Goal: Communication & Community: Answer question/provide support

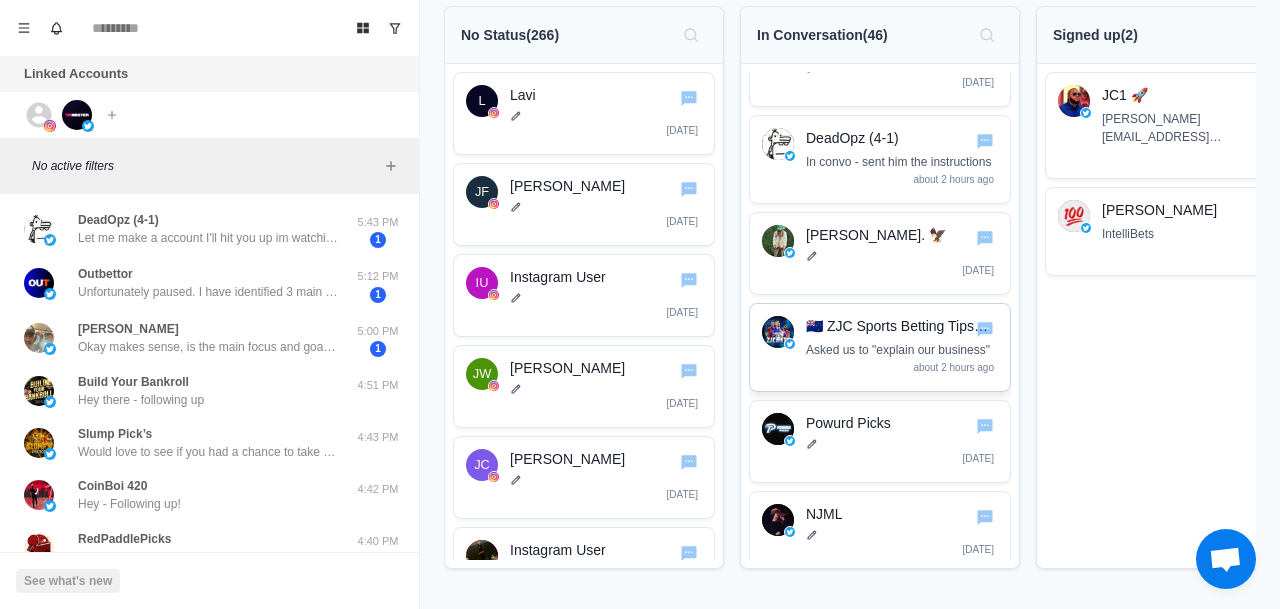
scroll to position [1825, 0]
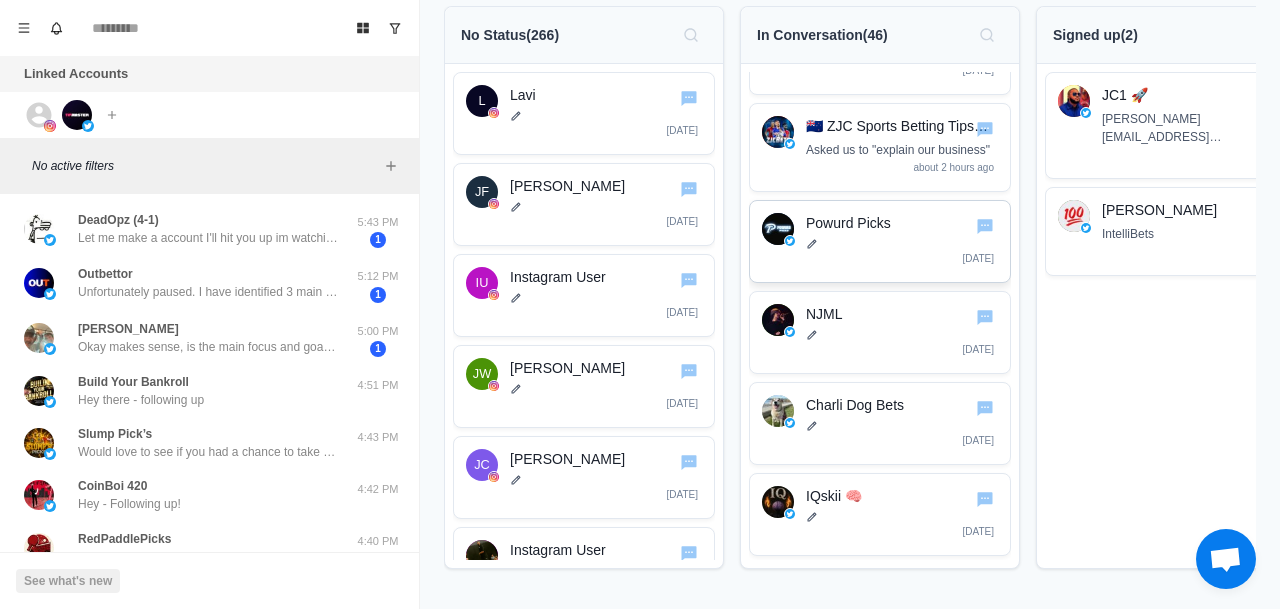
click at [866, 234] on p "Powurd Picks" at bounding box center [902, 223] width 192 height 21
click at [979, 234] on icon "Go to chat" at bounding box center [985, 226] width 16 height 15
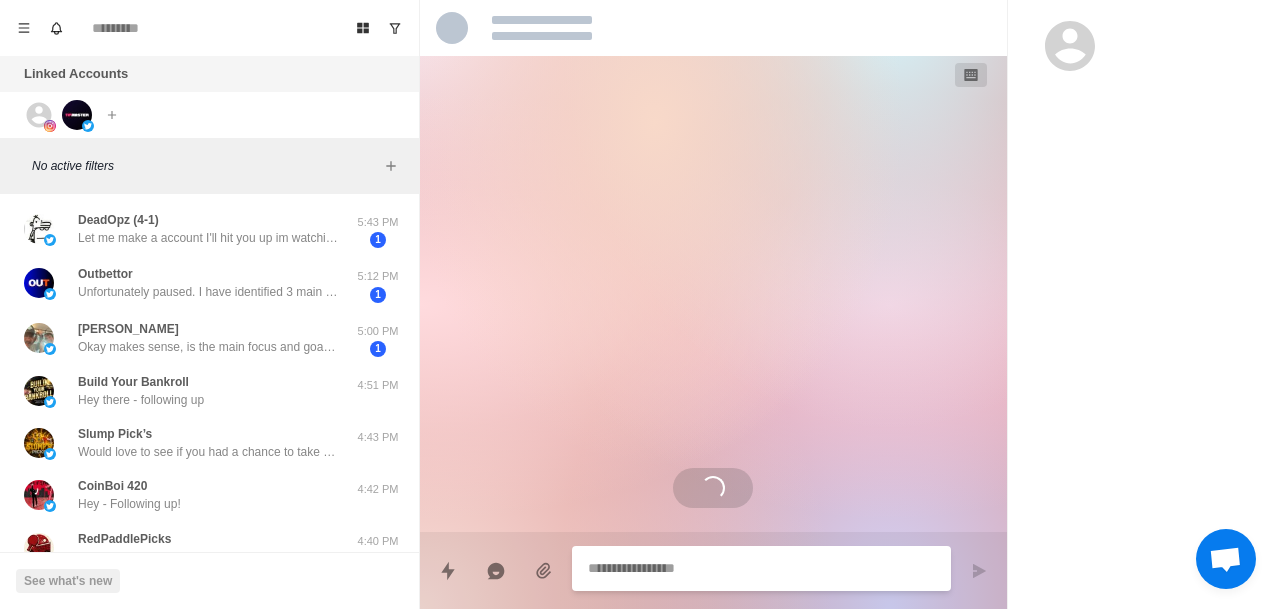
type textarea "*"
select select "**********"
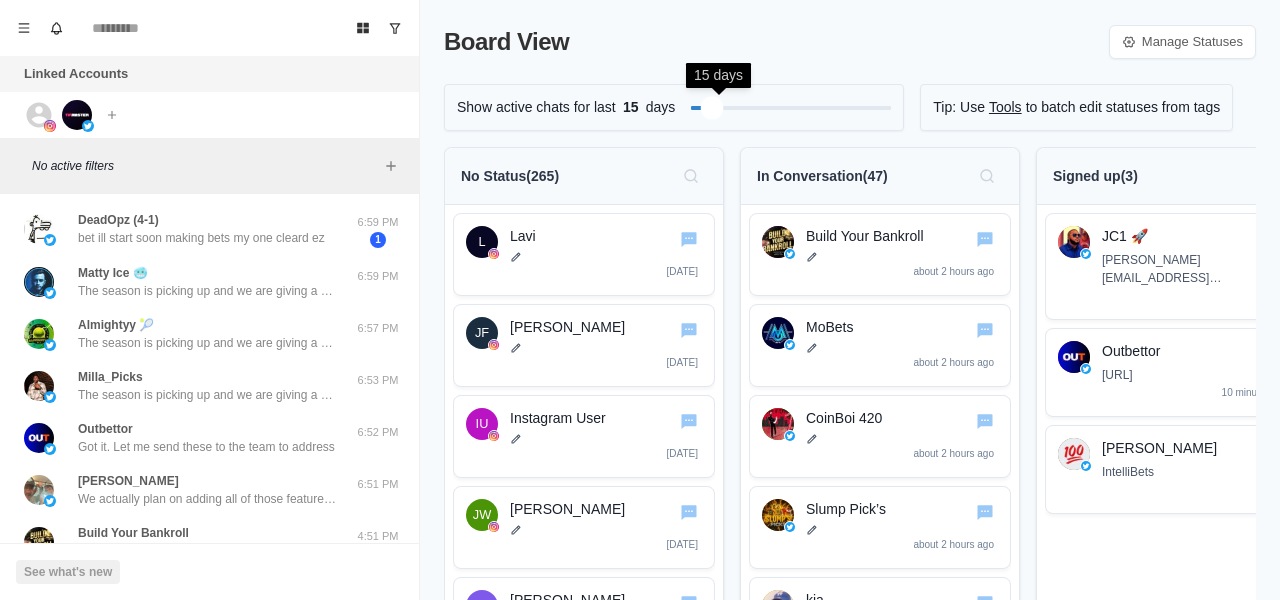
click at [718, 111] on div "Filter by activity days" at bounding box center [711, 107] width 23 height 23
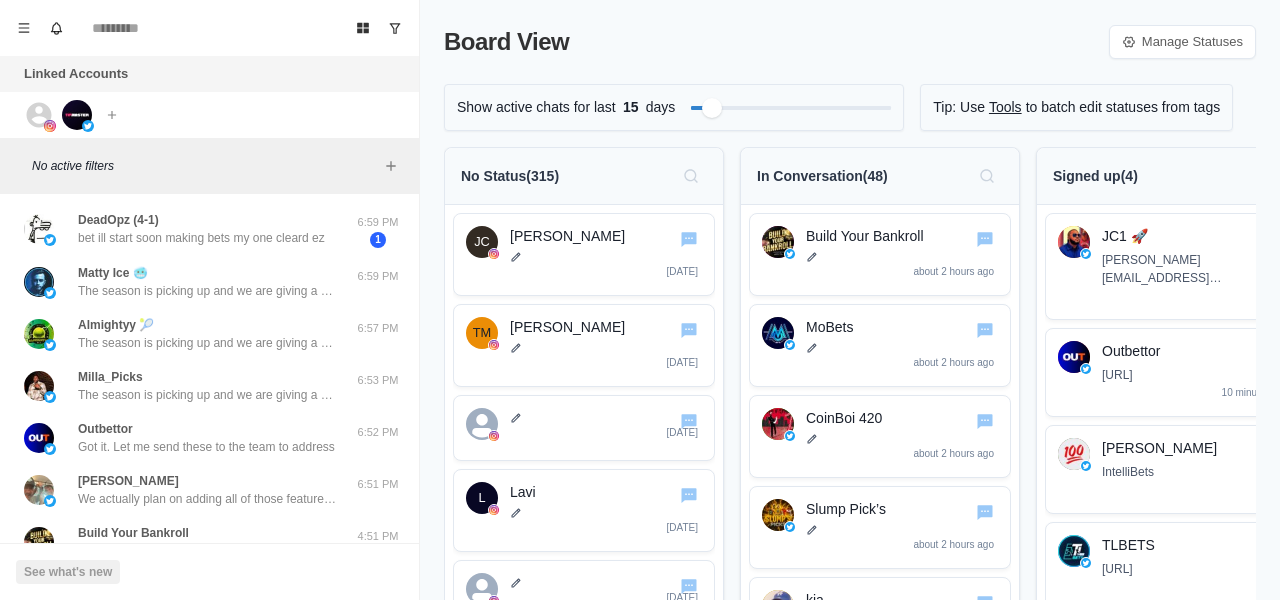
click at [753, 63] on div "Board View Manage Statuses Show active chats for last 15 days Tip: Use Tools to…" at bounding box center [850, 300] width 860 height 600
click at [714, 109] on div "Filter by activity days" at bounding box center [706, 107] width 23 height 23
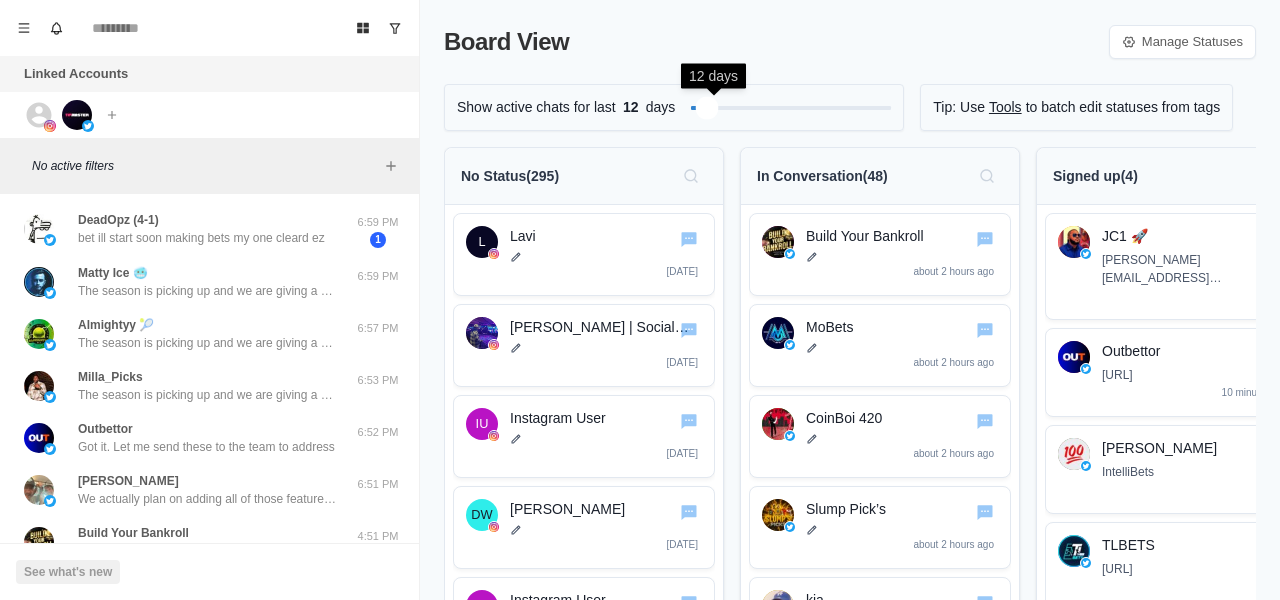
click at [712, 108] on div "Filter by activity days" at bounding box center [706, 107] width 23 height 23
click at [740, 53] on div "Board View Manage Statuses" at bounding box center [850, 42] width 812 height 36
click at [20, 21] on icon "Menu" at bounding box center [24, 28] width 14 height 14
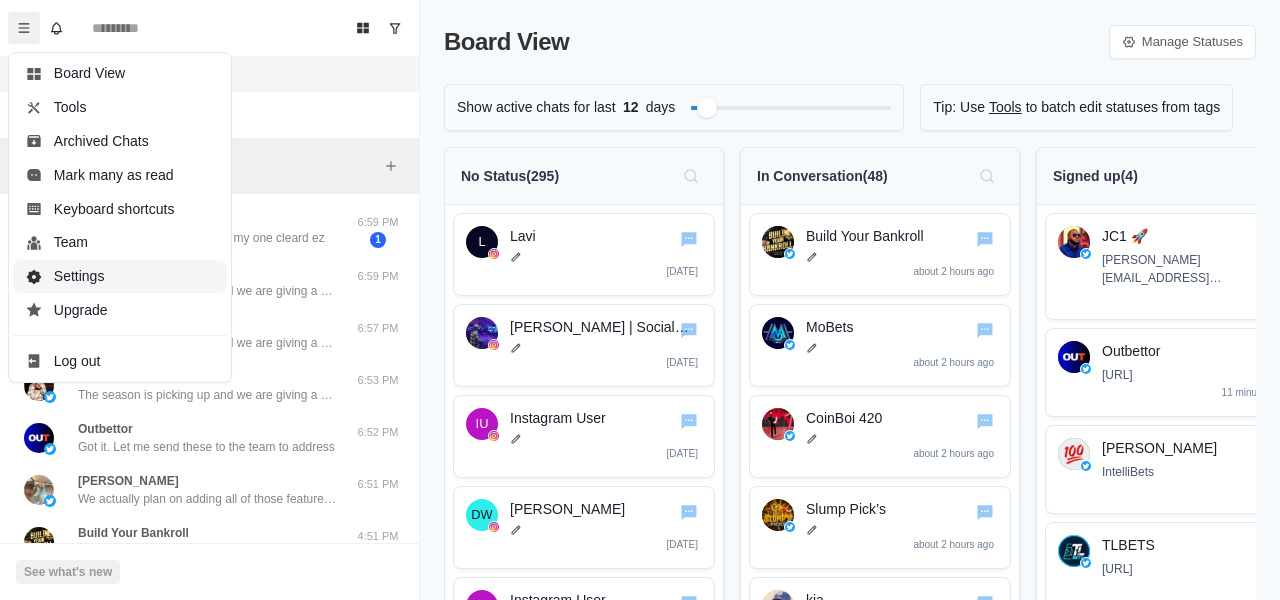
click at [143, 281] on button "Settings" at bounding box center [120, 277] width 214 height 34
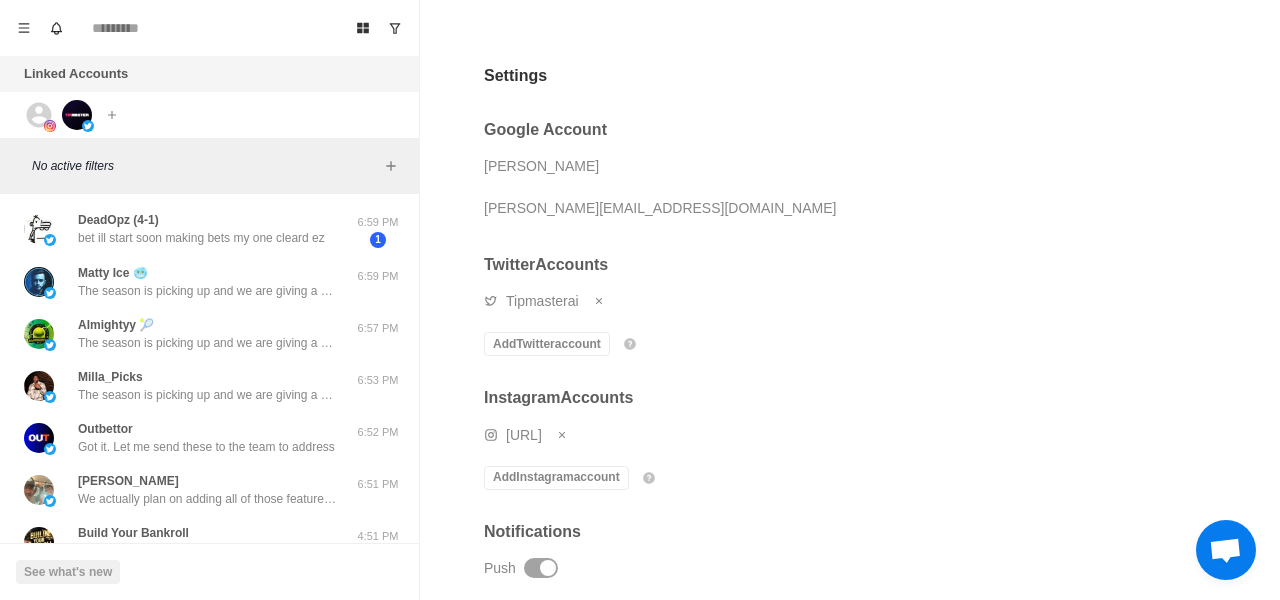
scroll to position [132, 0]
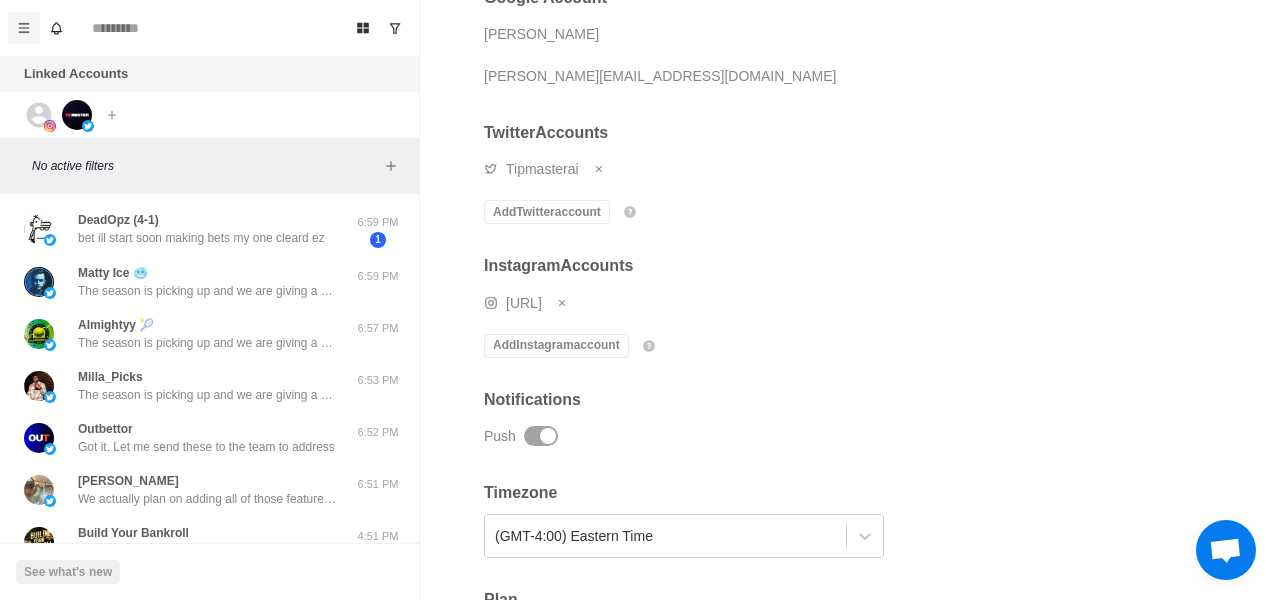
click at [28, 26] on icon "Menu" at bounding box center [24, 28] width 14 height 14
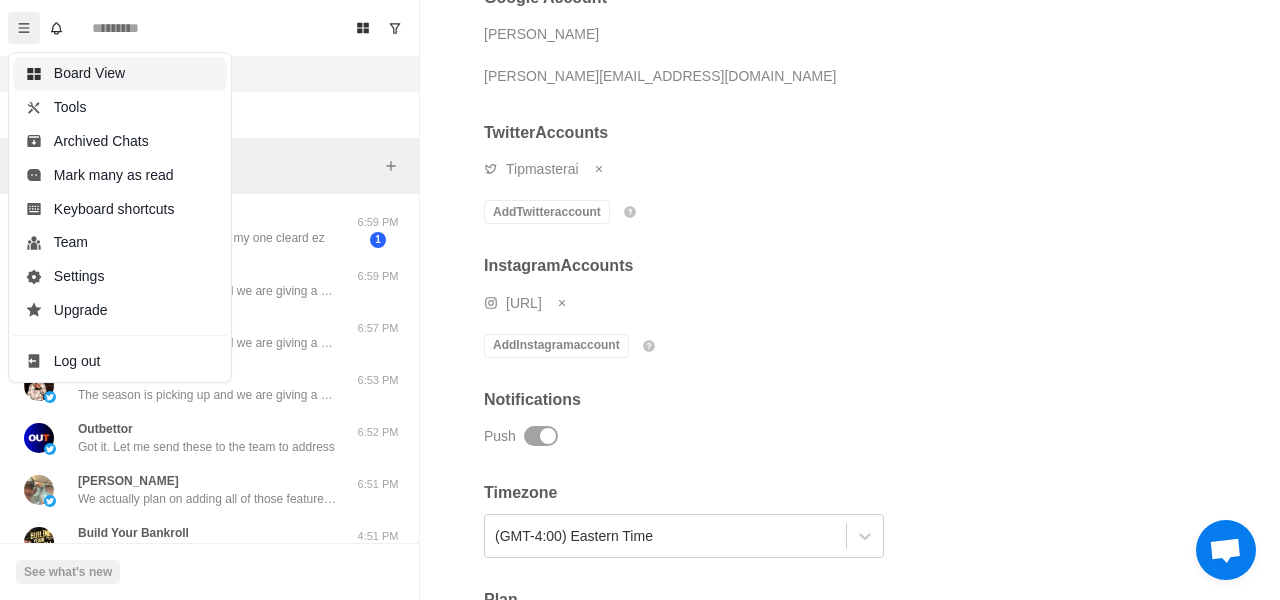
click at [58, 74] on button "Board View" at bounding box center [120, 74] width 214 height 34
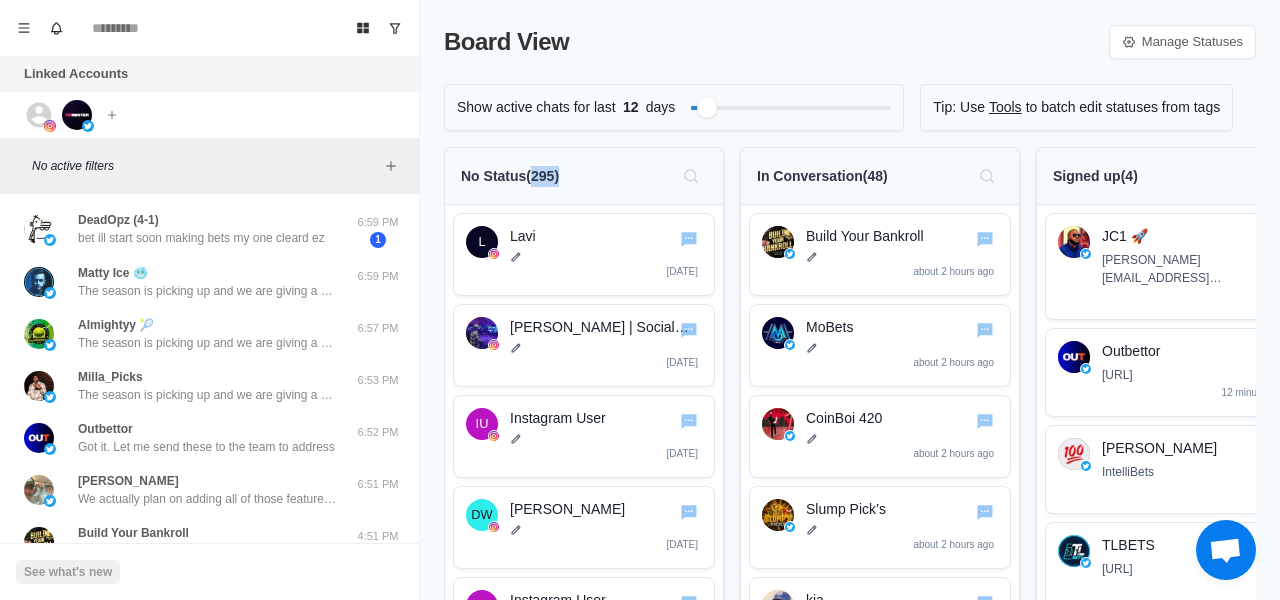
drag, startPoint x: 573, startPoint y: 177, endPoint x: 530, endPoint y: 184, distance: 43.6
click at [530, 184] on div "No Status ( 295 )" at bounding box center [584, 176] width 246 height 32
click at [534, 181] on p "No Status ( 295 )" at bounding box center [510, 176] width 98 height 21
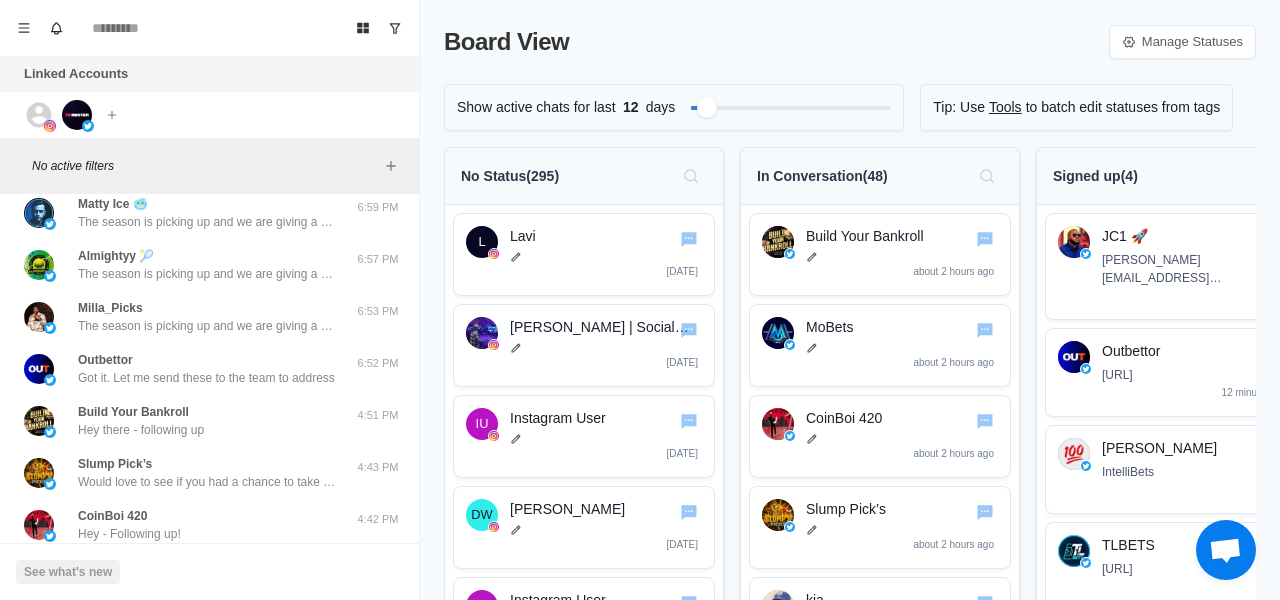
scroll to position [0, 0]
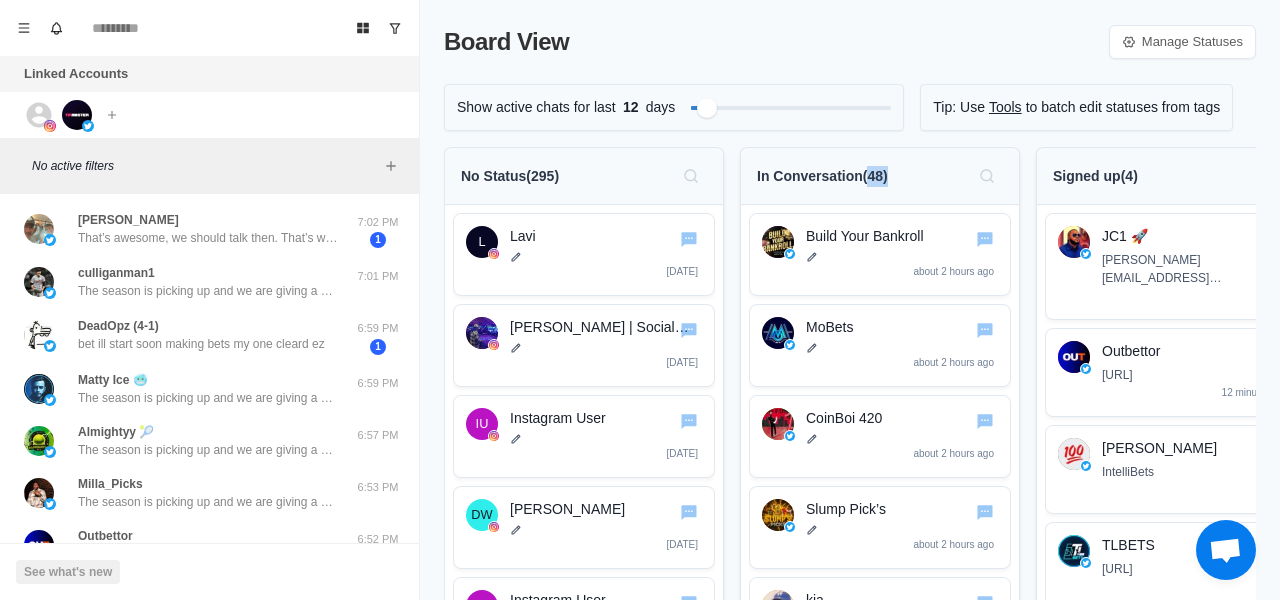
drag, startPoint x: 897, startPoint y: 175, endPoint x: 870, endPoint y: 181, distance: 27.7
click at [870, 181] on div "In Conversation ( 48 )" at bounding box center [880, 176] width 246 height 32
click at [877, 180] on p "In Conversation ( 48 )" at bounding box center [822, 176] width 131 height 21
drag, startPoint x: 868, startPoint y: 182, endPoint x: 908, endPoint y: 181, distance: 40.0
click at [908, 181] on div "In Conversation ( 48 )" at bounding box center [880, 176] width 246 height 32
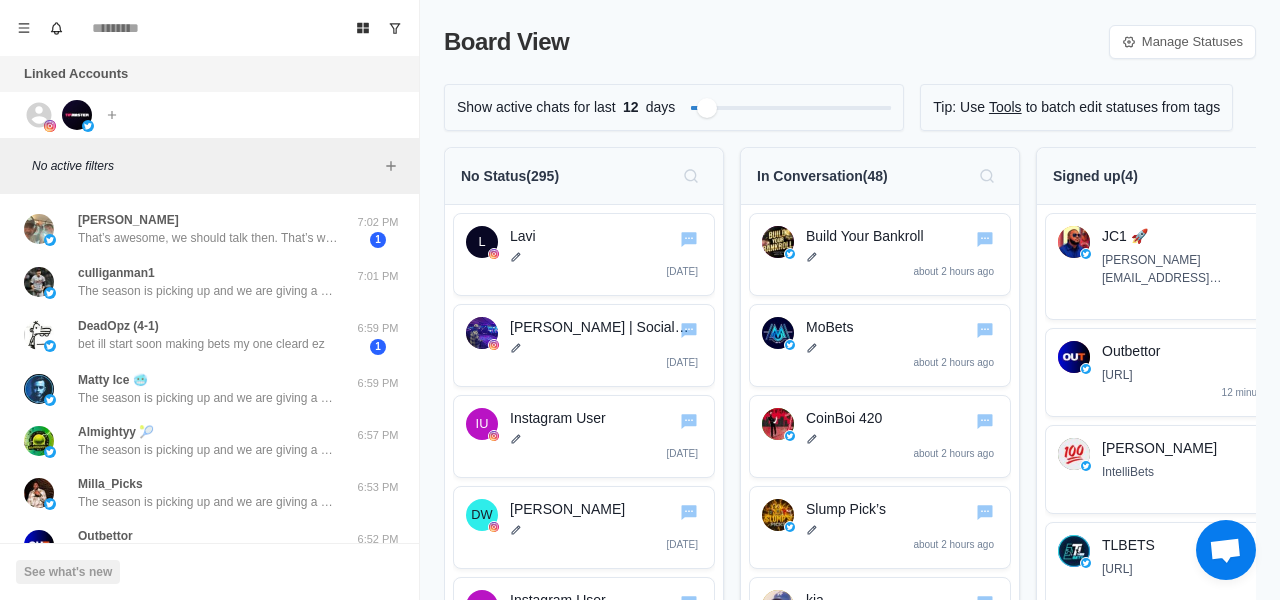
click at [904, 174] on div "In Conversation ( 48 )" at bounding box center [880, 176] width 246 height 32
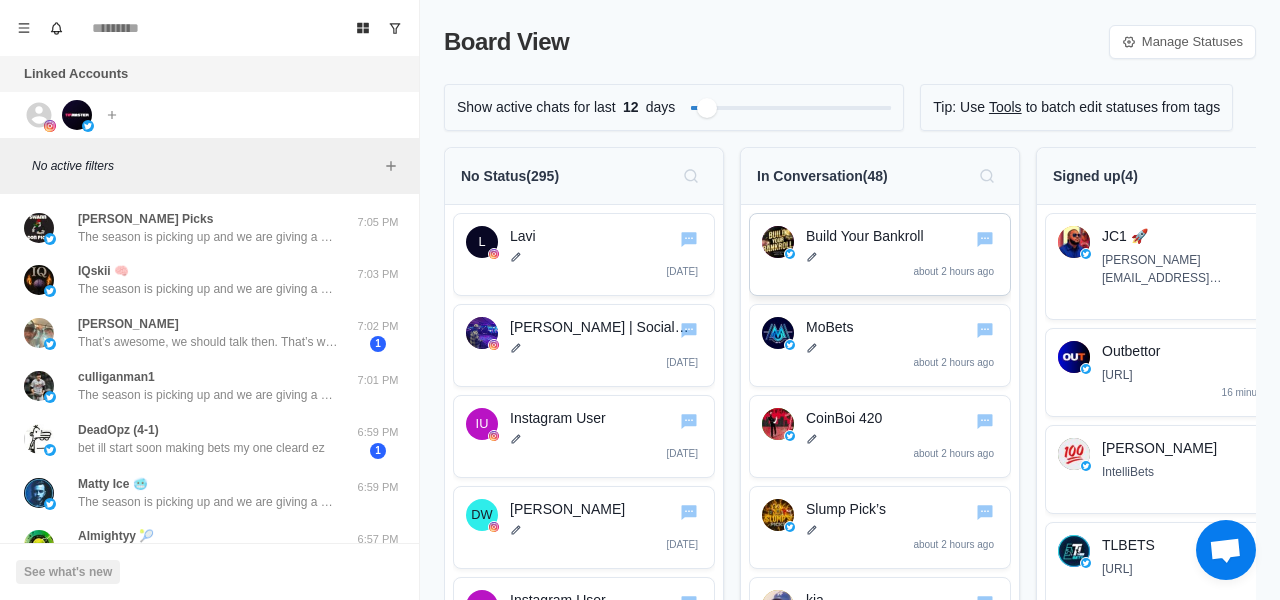
click at [876, 242] on p "Build Your Bankroll" at bounding box center [902, 236] width 192 height 21
click at [984, 240] on icon "Go to chat" at bounding box center [985, 239] width 16 height 15
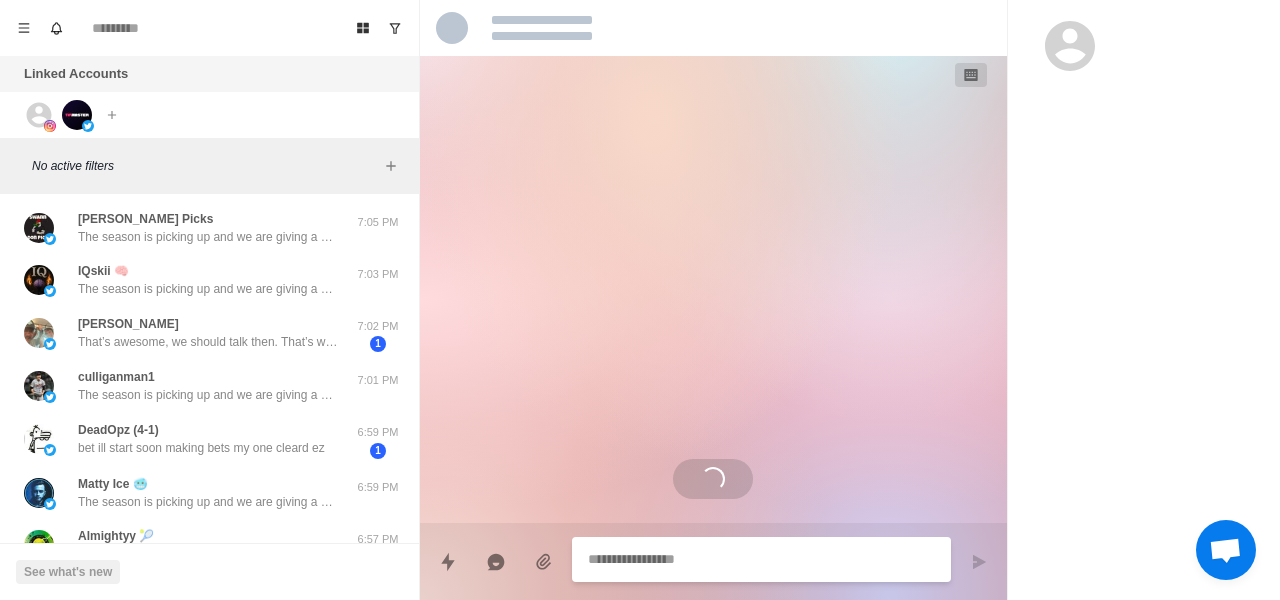
type textarea "*"
select select "**********"
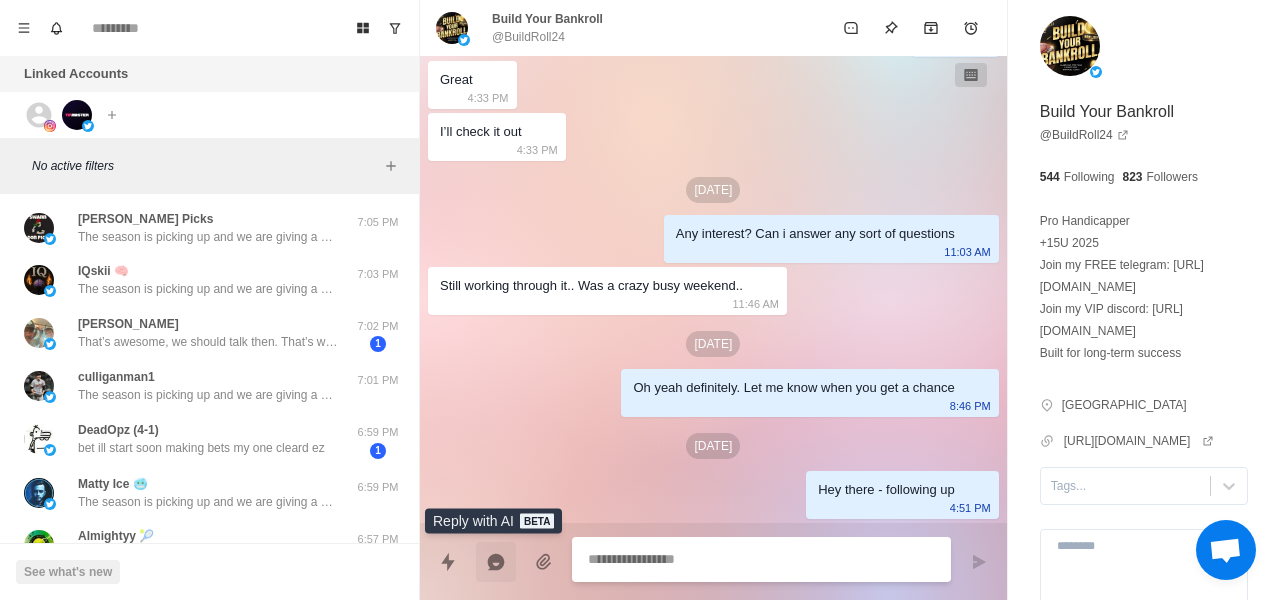
click at [508, 560] on button "Reply with AI" at bounding box center [496, 562] width 40 height 40
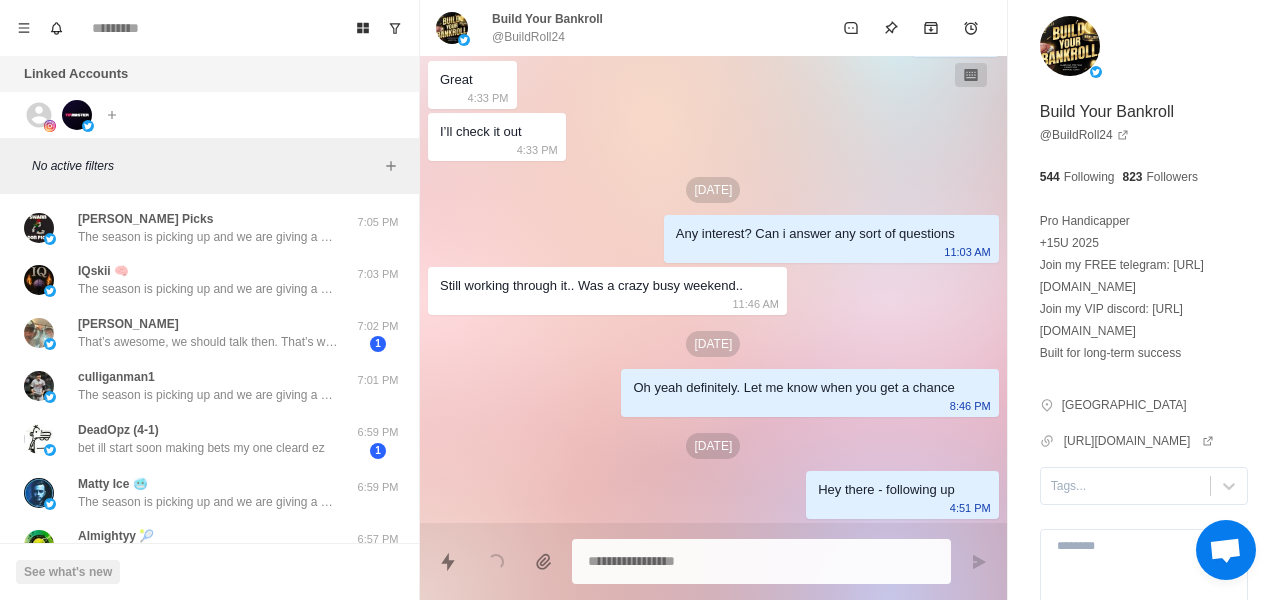
type textarea "*"
type textarea "**********"
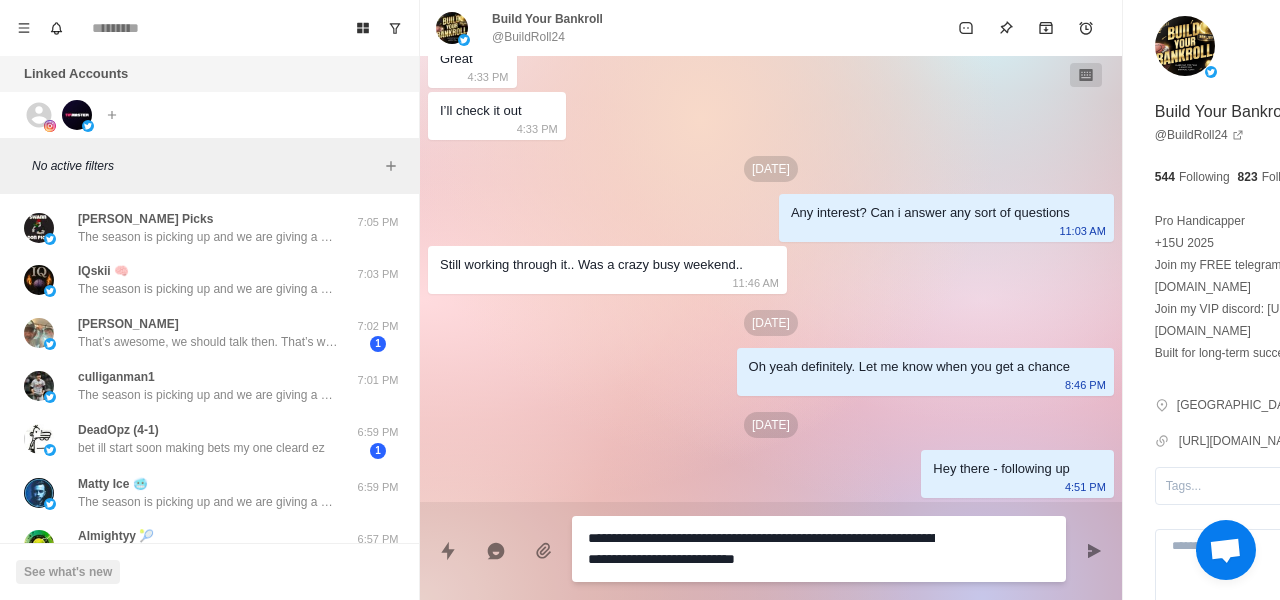
click at [642, 539] on textarea "**********" at bounding box center [761, 549] width 347 height 50
type textarea "*"
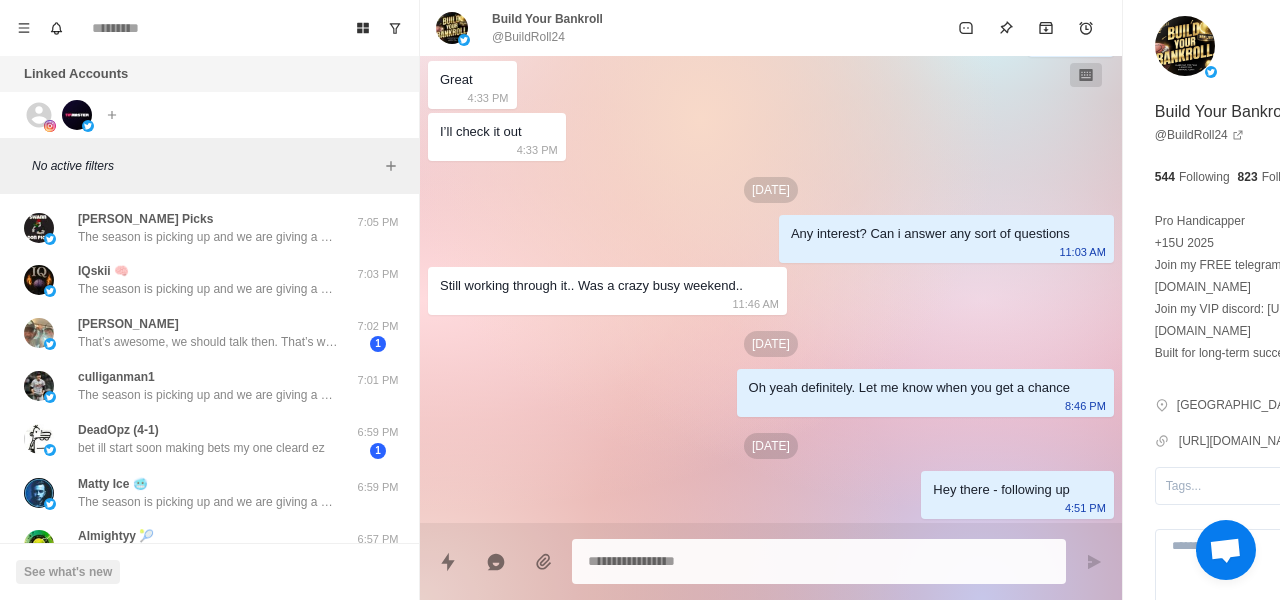
click at [596, 429] on div "Sep 5 Hey have you had a chance to consider this at all or think about it more?…" at bounding box center [771, 120] width 702 height 806
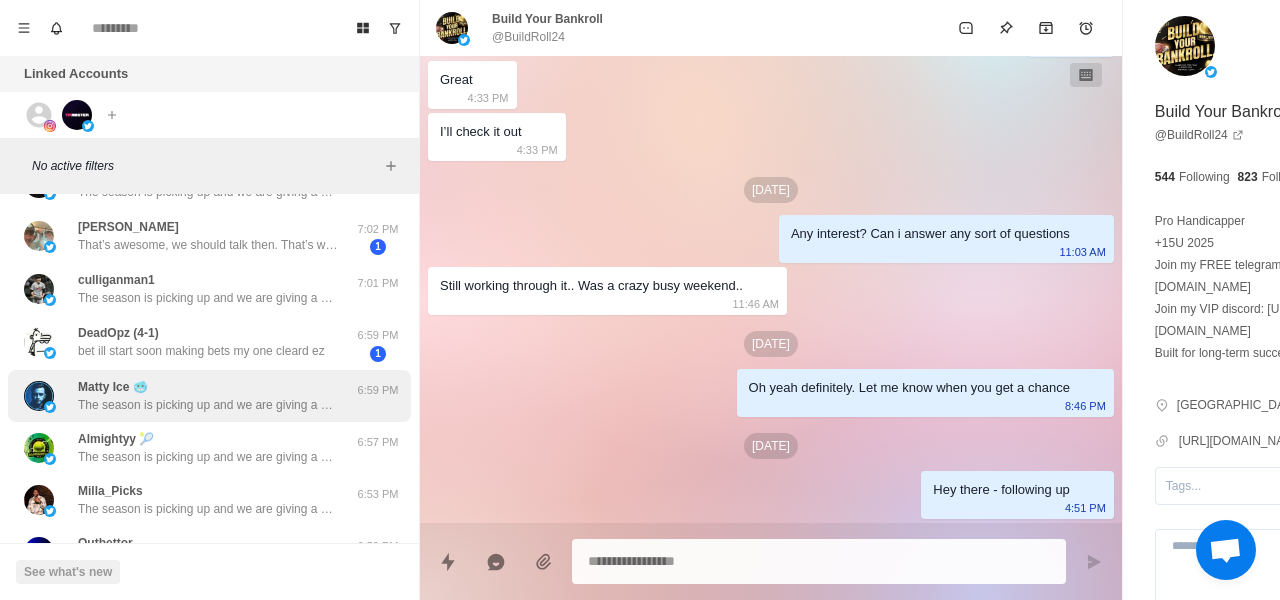
scroll to position [124, 0]
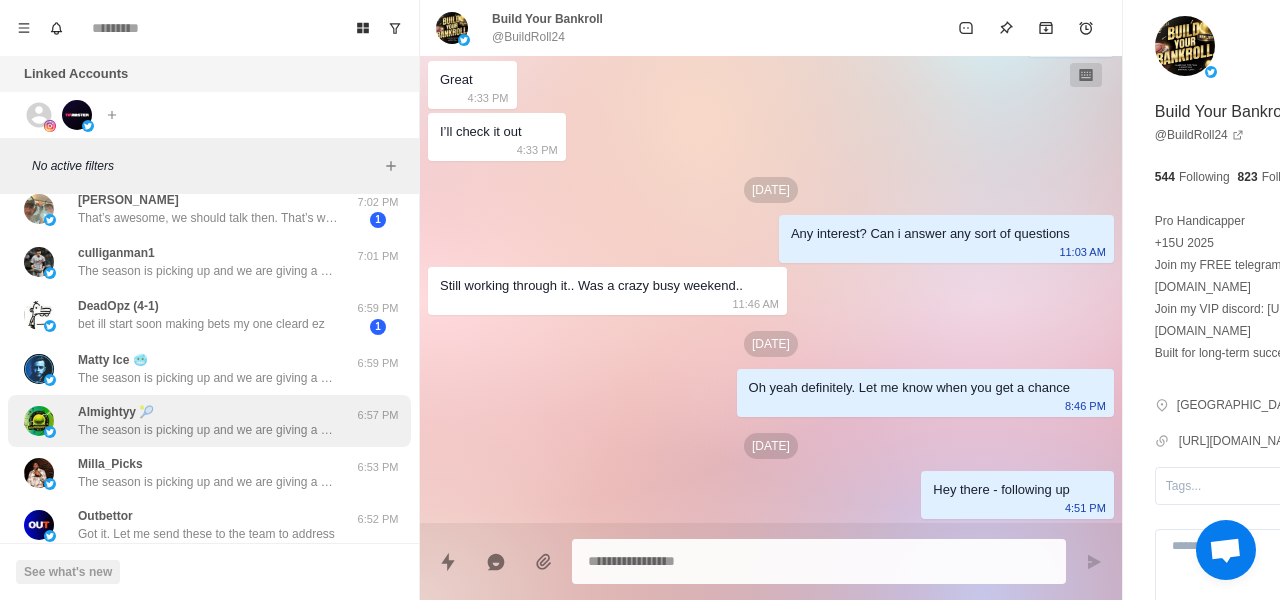
click at [238, 408] on div "Almightyy 🎾 The season is picking up and we are giving a boost to the guys who …" at bounding box center [208, 421] width 260 height 36
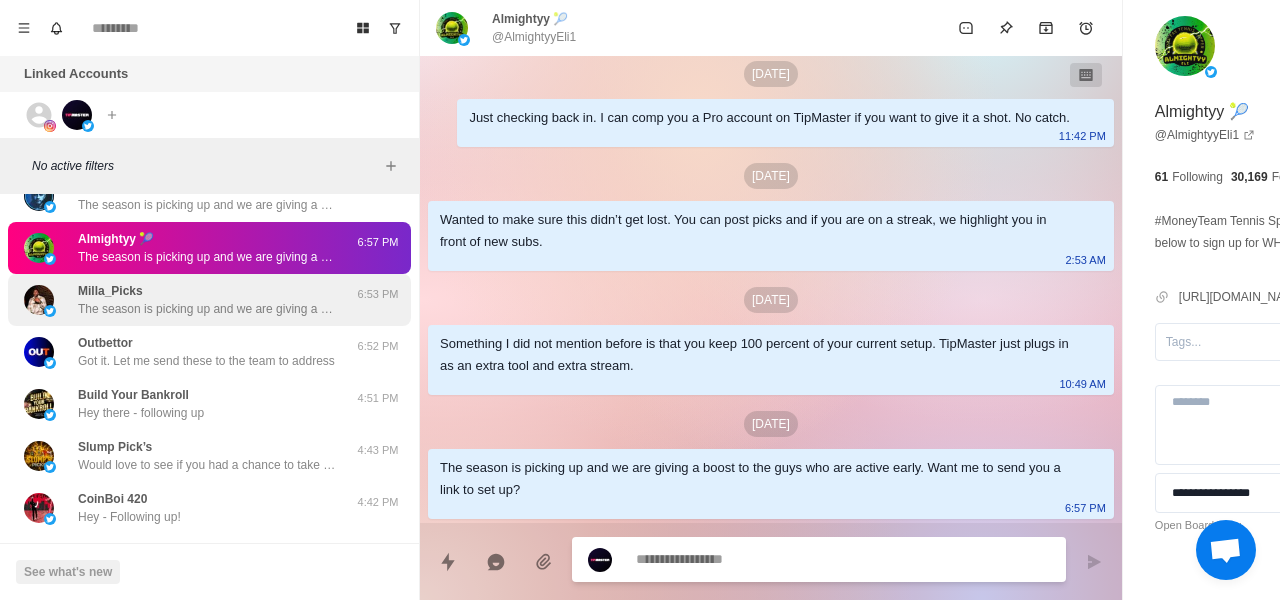
scroll to position [338, 0]
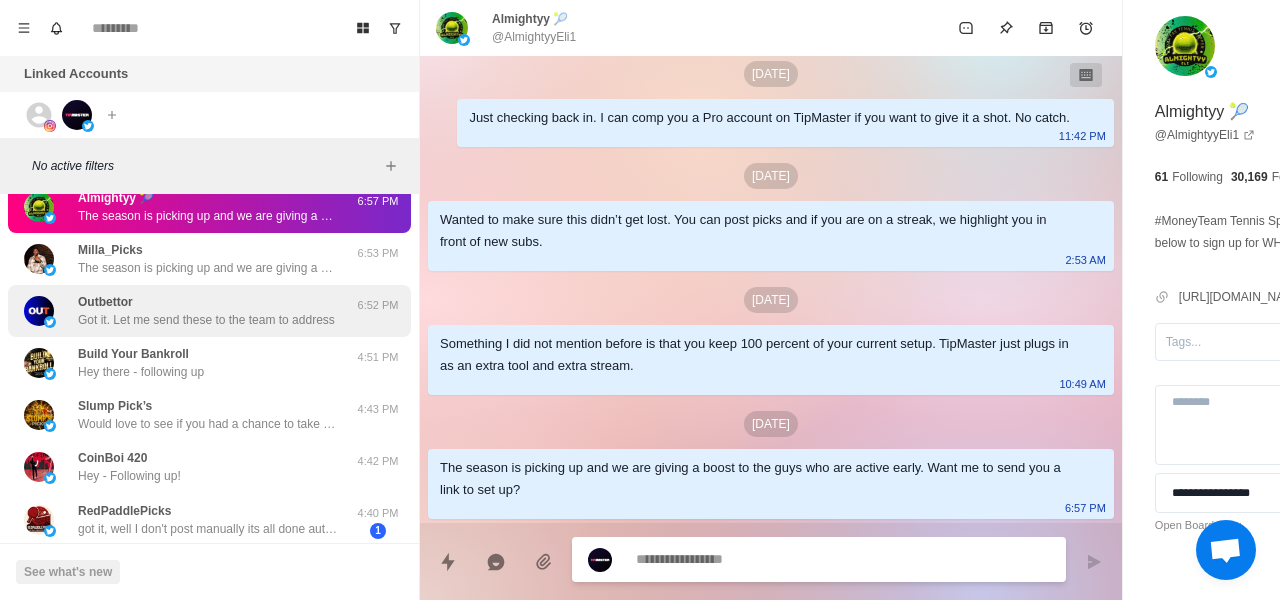
click at [267, 311] on p "Got it. Let me send these to the team to address" at bounding box center [206, 320] width 257 height 18
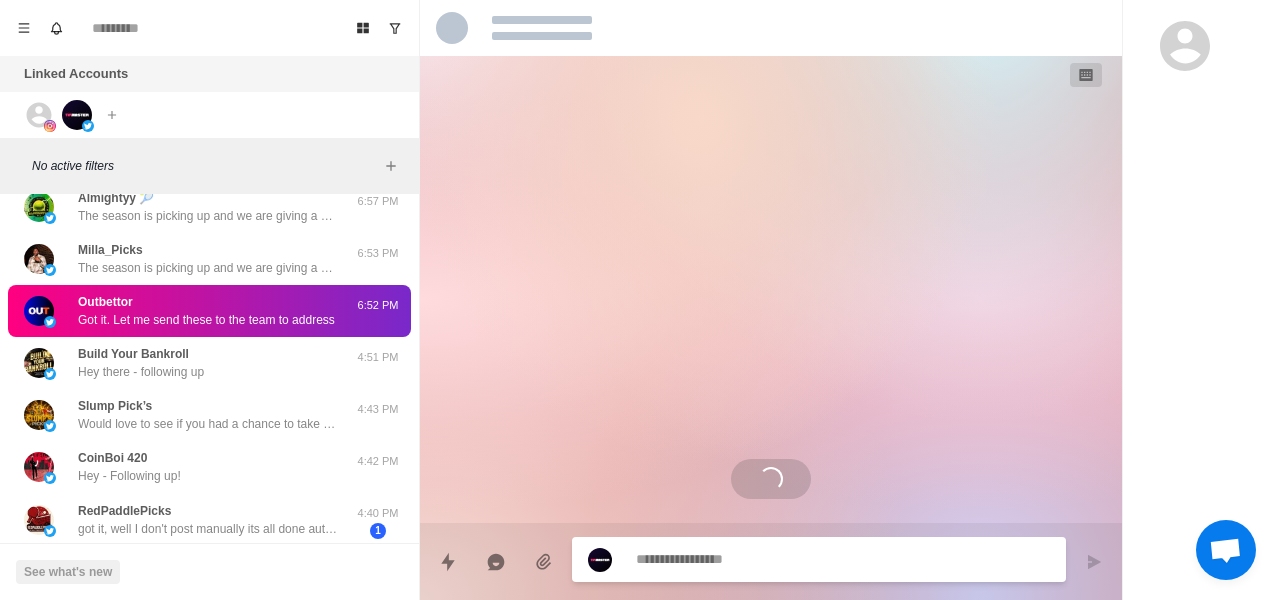
scroll to position [0, 0]
type textarea "*"
select select "**********"
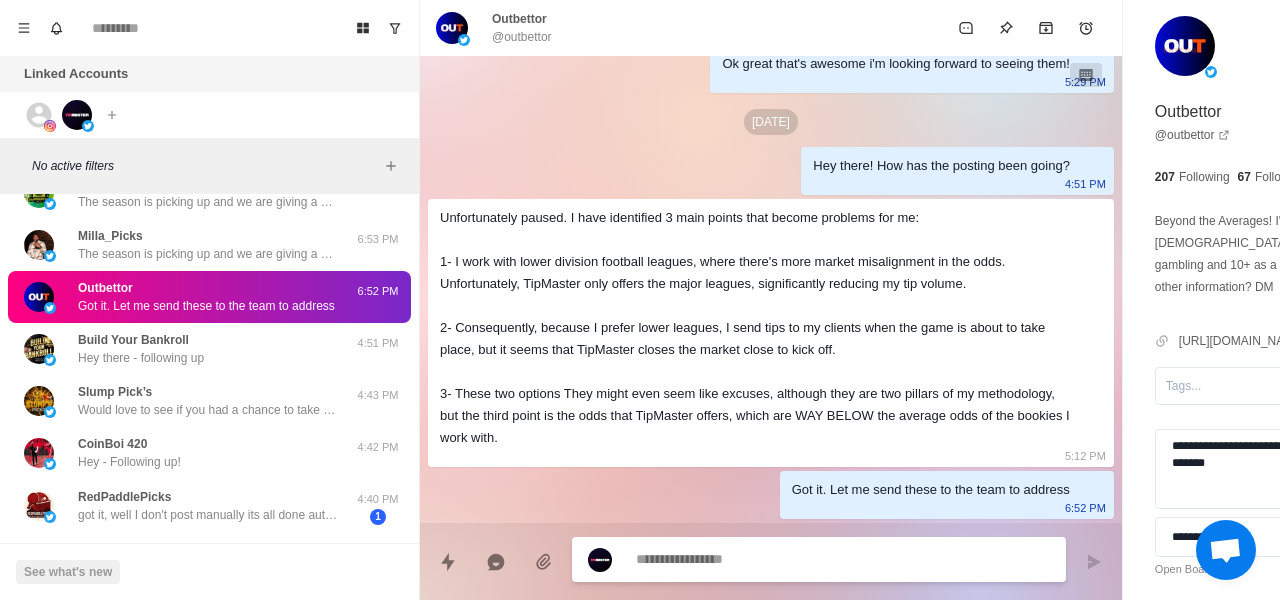
scroll to position [367, 0]
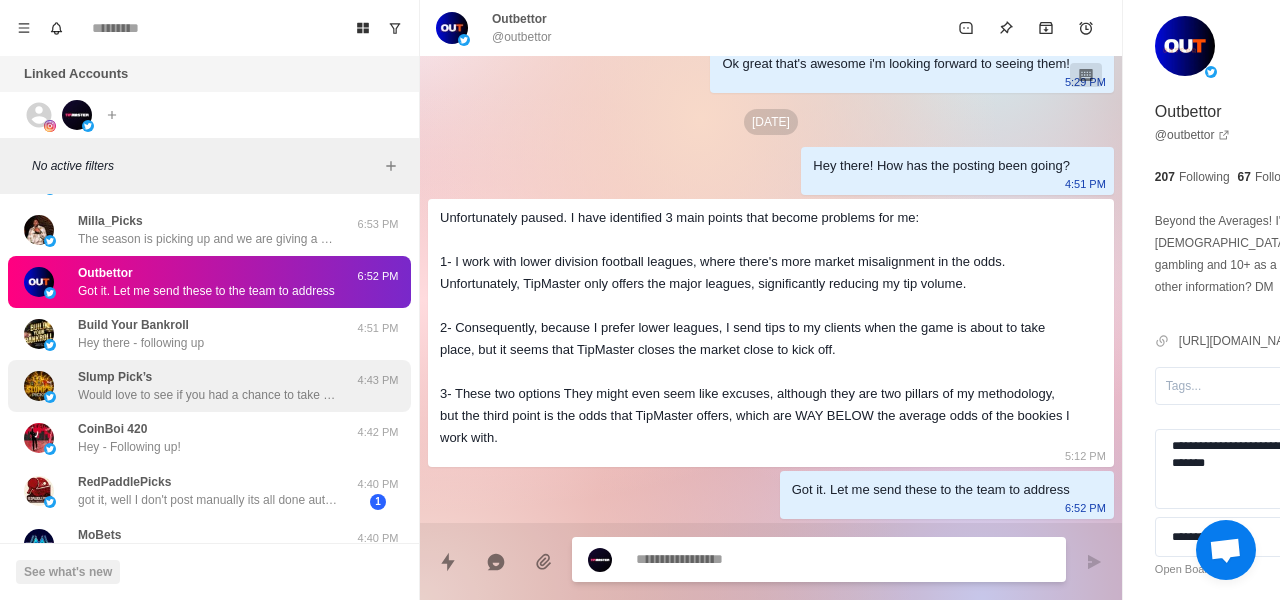
click at [285, 396] on p "Would love to see if you had a chance to take a look. Also happy to schedule a …" at bounding box center [208, 395] width 260 height 18
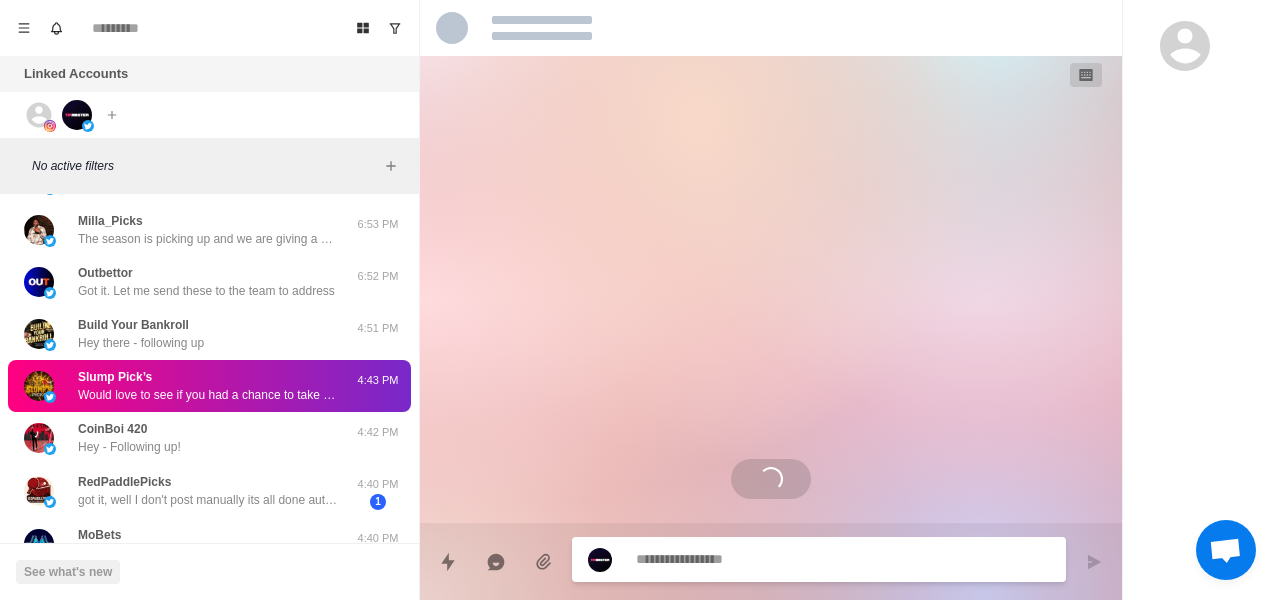
scroll to position [0, 0]
type textarea "*"
select select "**********"
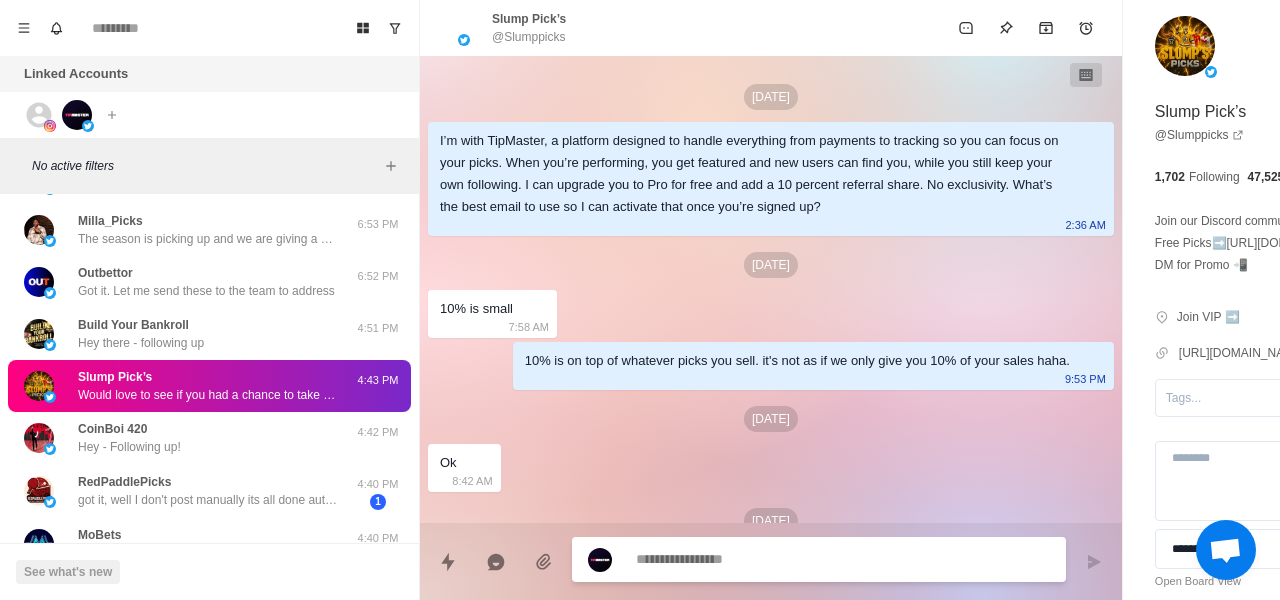
scroll to position [397, 0]
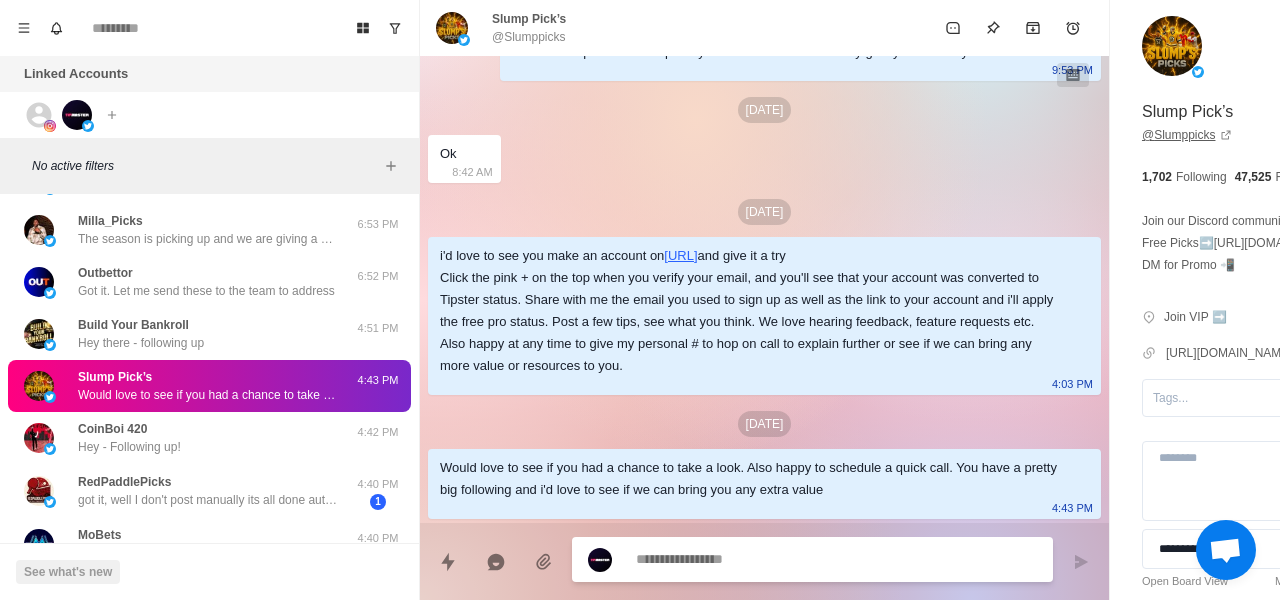
click at [1142, 139] on link "@ Slumppicks" at bounding box center [1187, 135] width 90 height 18
click at [719, 459] on div "Would love to see if you had a chance to take a look. Also happy to schedule a …" at bounding box center [748, 479] width 617 height 44
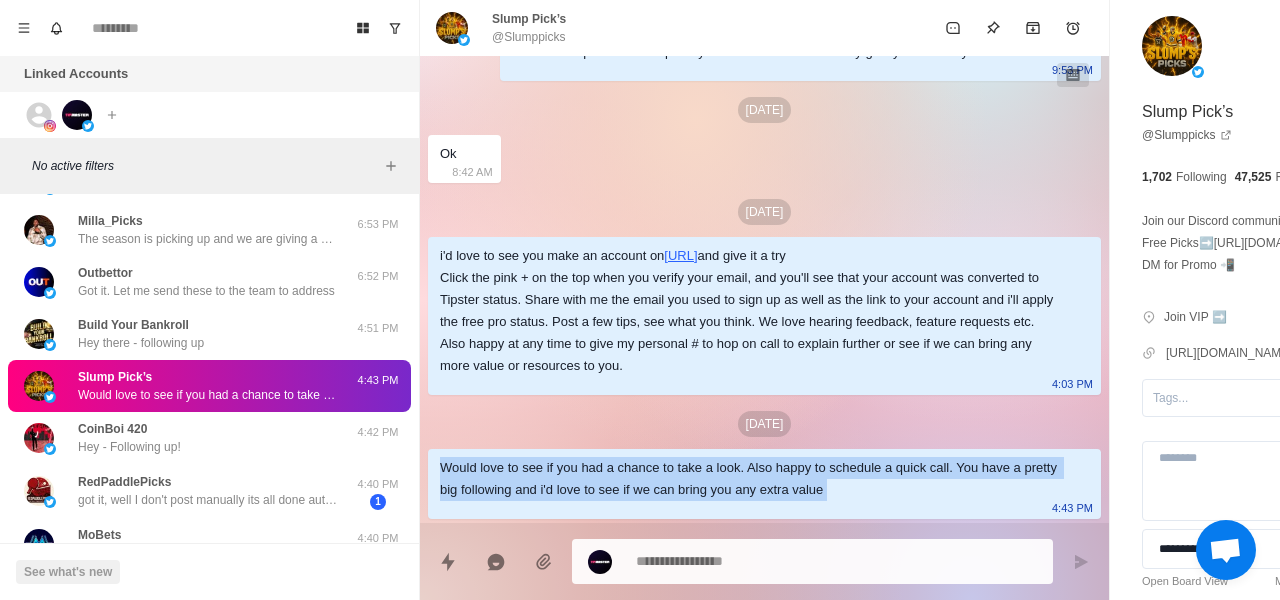
click at [719, 459] on div "Would love to see if you had a chance to take a look. Also happy to schedule a …" at bounding box center [748, 479] width 617 height 44
drag, startPoint x: 719, startPoint y: 459, endPoint x: 666, endPoint y: 459, distance: 53.0
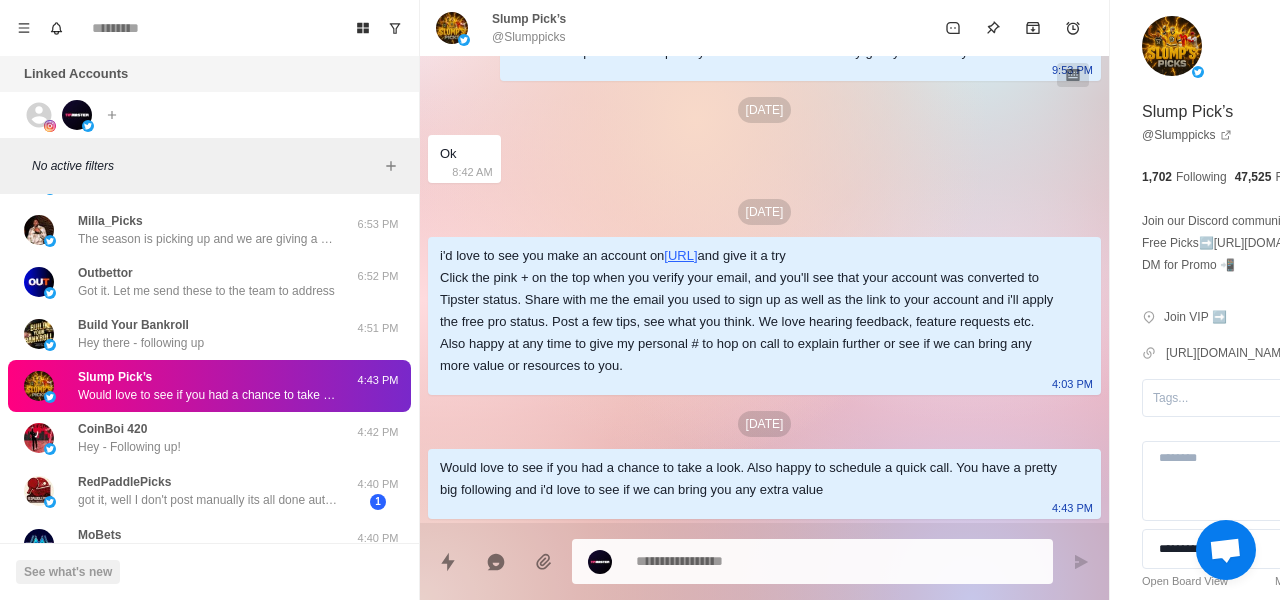
click at [666, 459] on div "Would love to see if you had a chance to take a look. Also happy to schedule a …" at bounding box center [748, 479] width 617 height 44
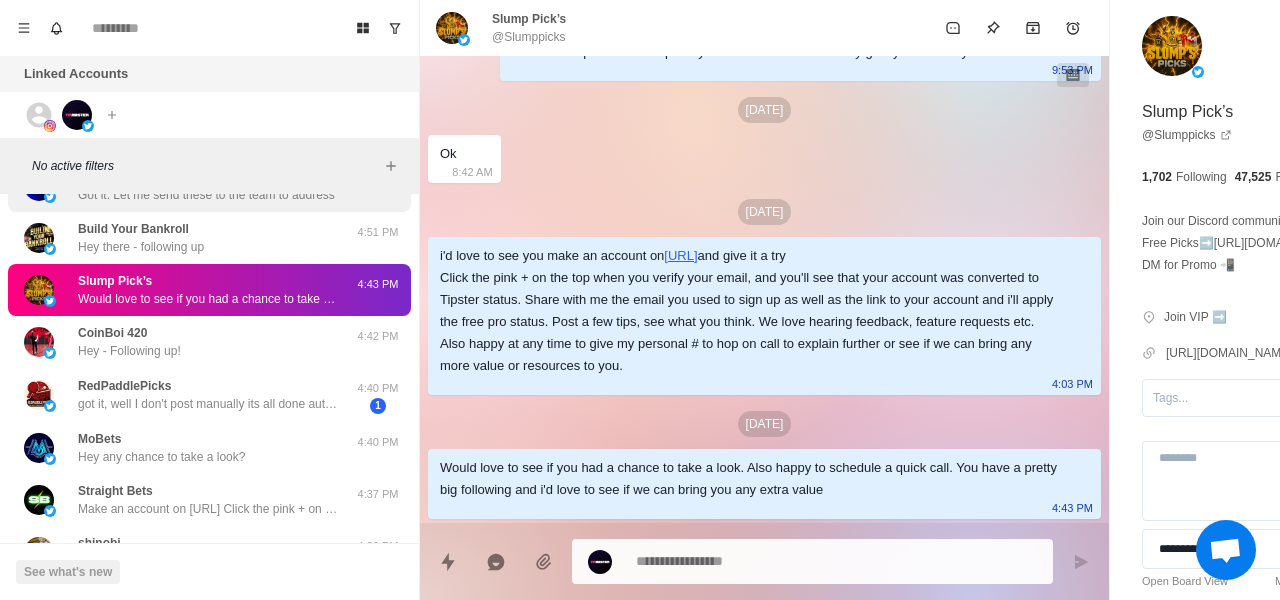
scroll to position [517, 0]
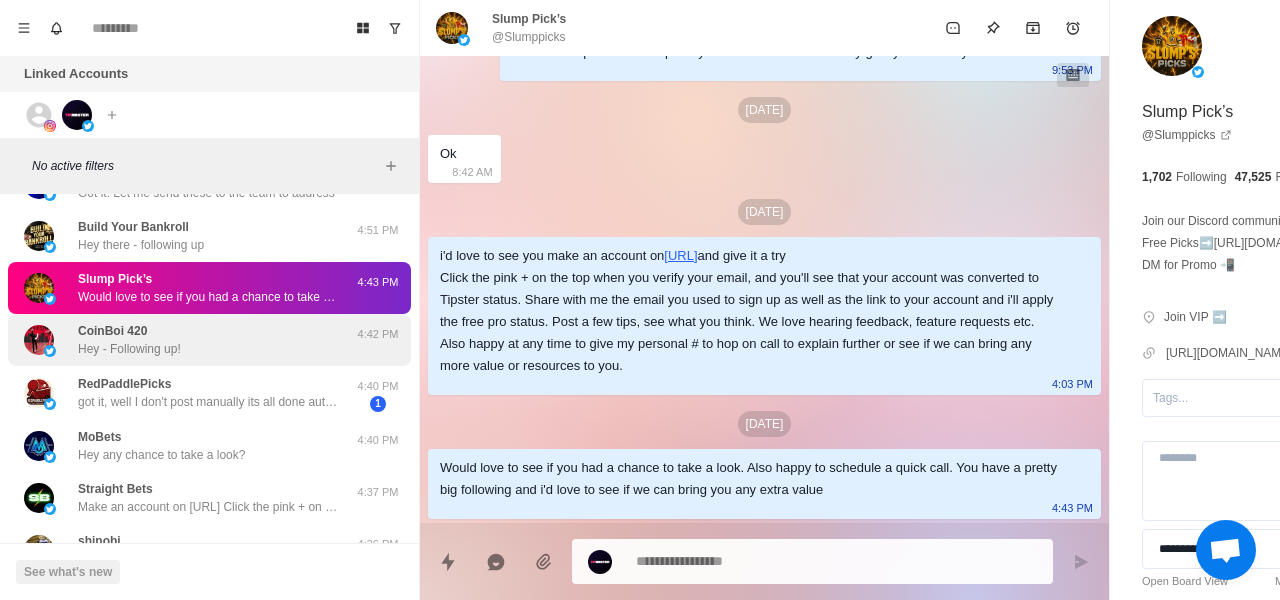
click at [205, 345] on div "CoinBoi 420 Hey - Following up!" at bounding box center [188, 340] width 329 height 36
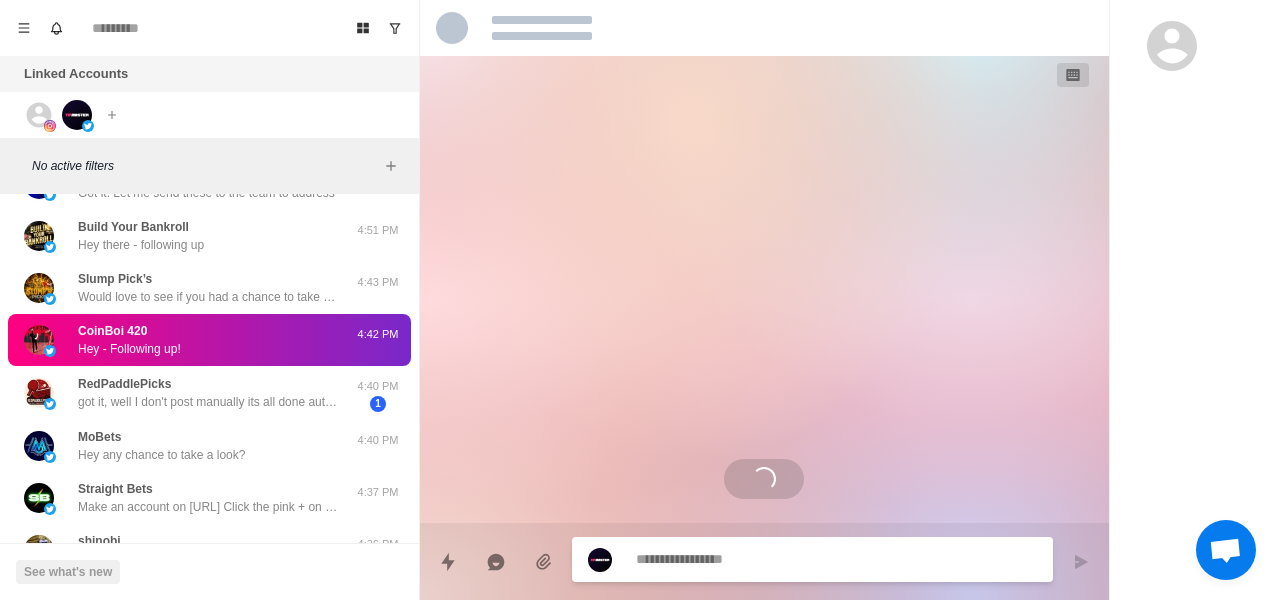
scroll to position [0, 0]
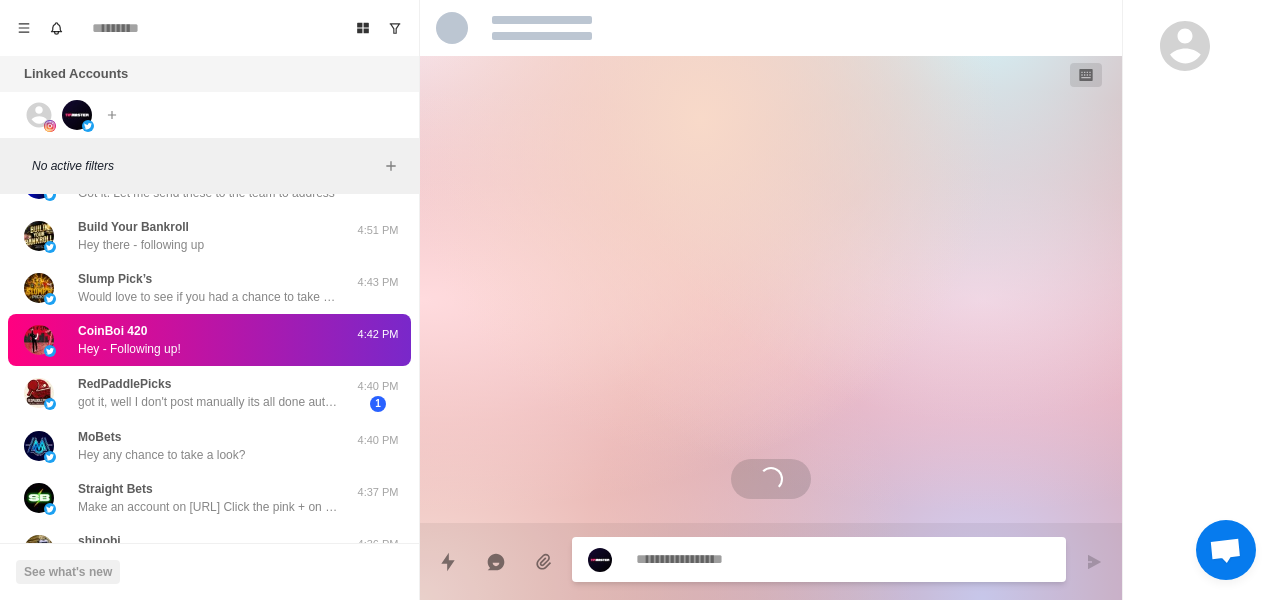
type textarea "*"
select select "**********"
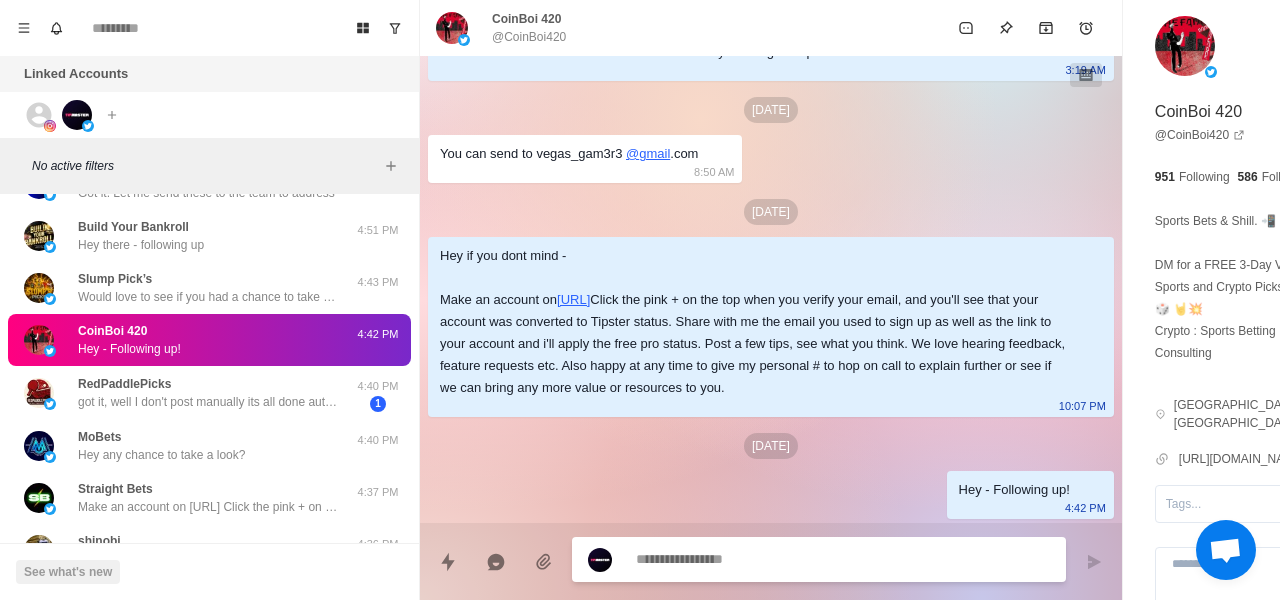
scroll to position [696, 0]
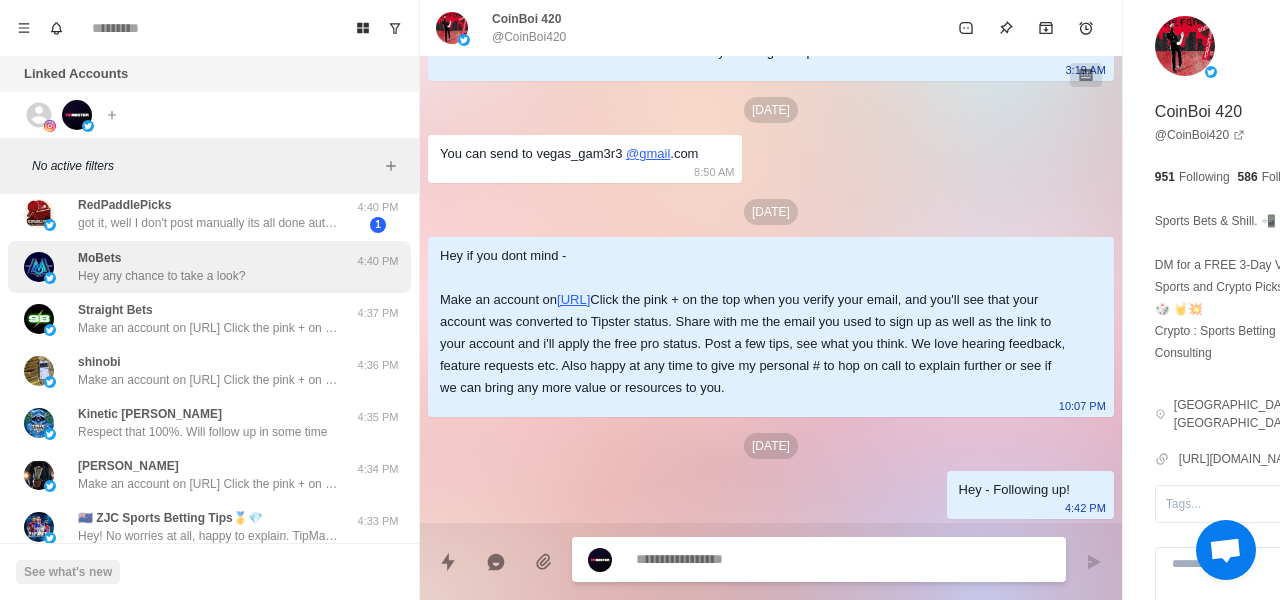
click at [238, 270] on p "Hey any chance to take a look?" at bounding box center [161, 276] width 167 height 18
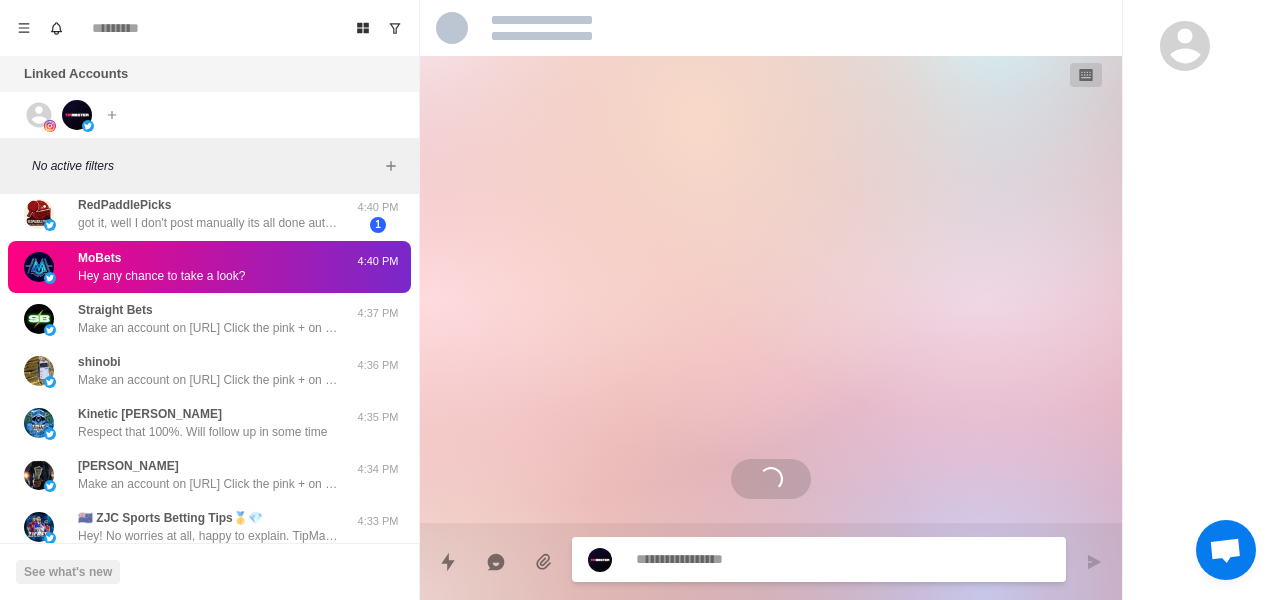
scroll to position [0, 0]
type textarea "*"
select select "**********"
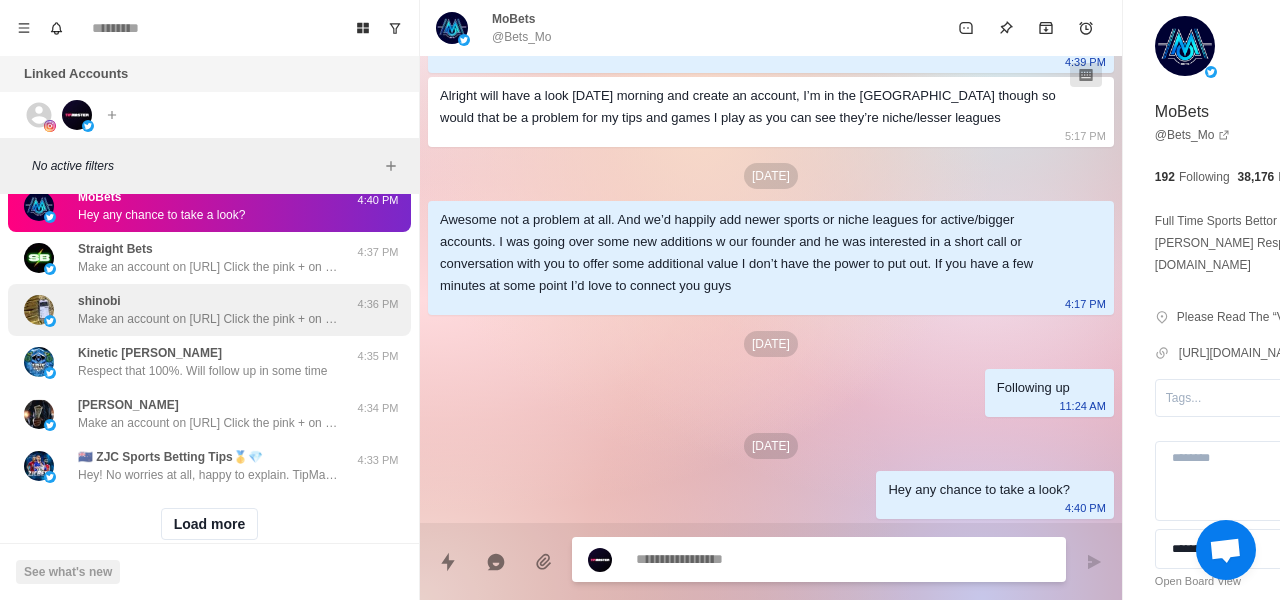
scroll to position [755, 0]
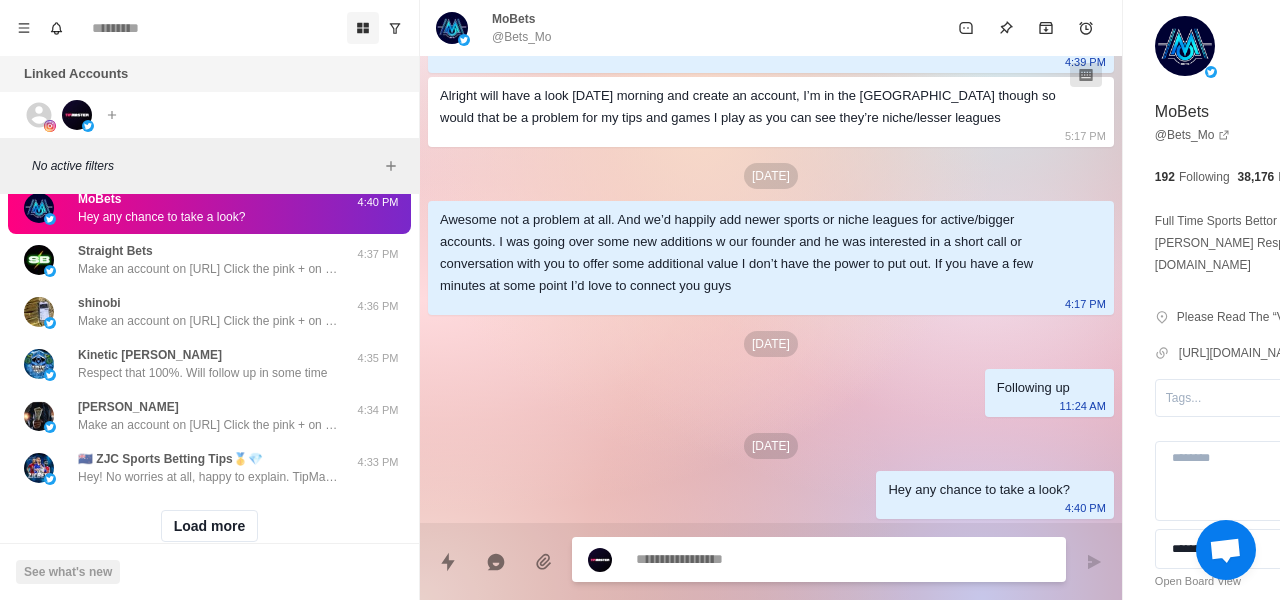
type textarea "*"
click at [356, 37] on button "Board View" at bounding box center [363, 28] width 32 height 32
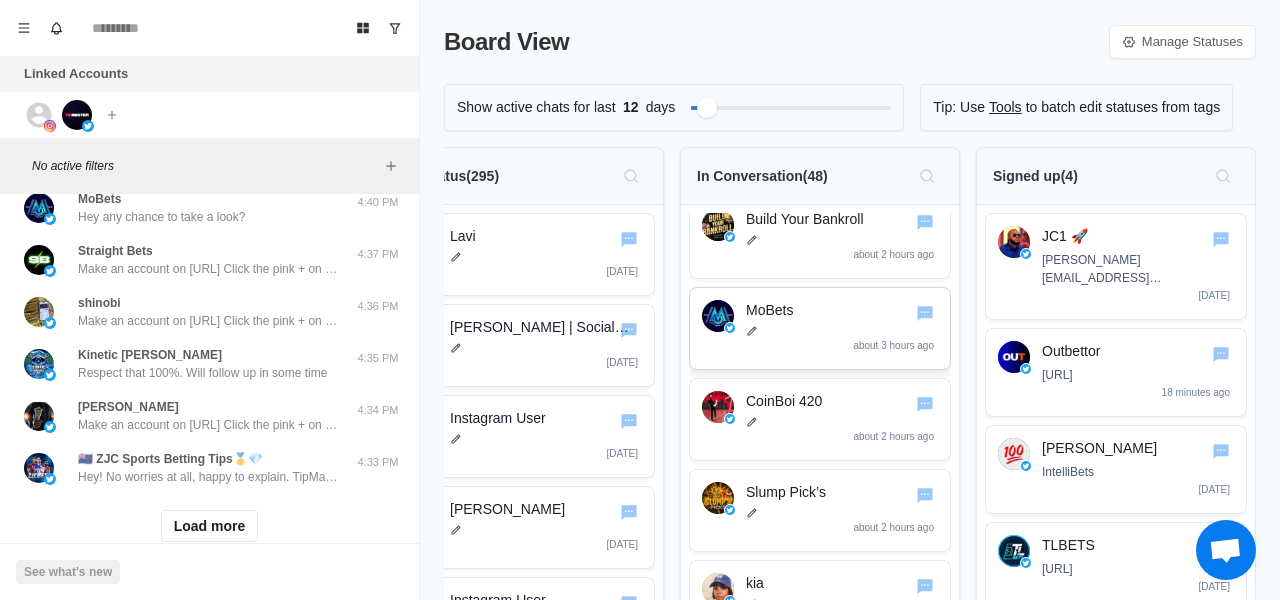
scroll to position [0, 0]
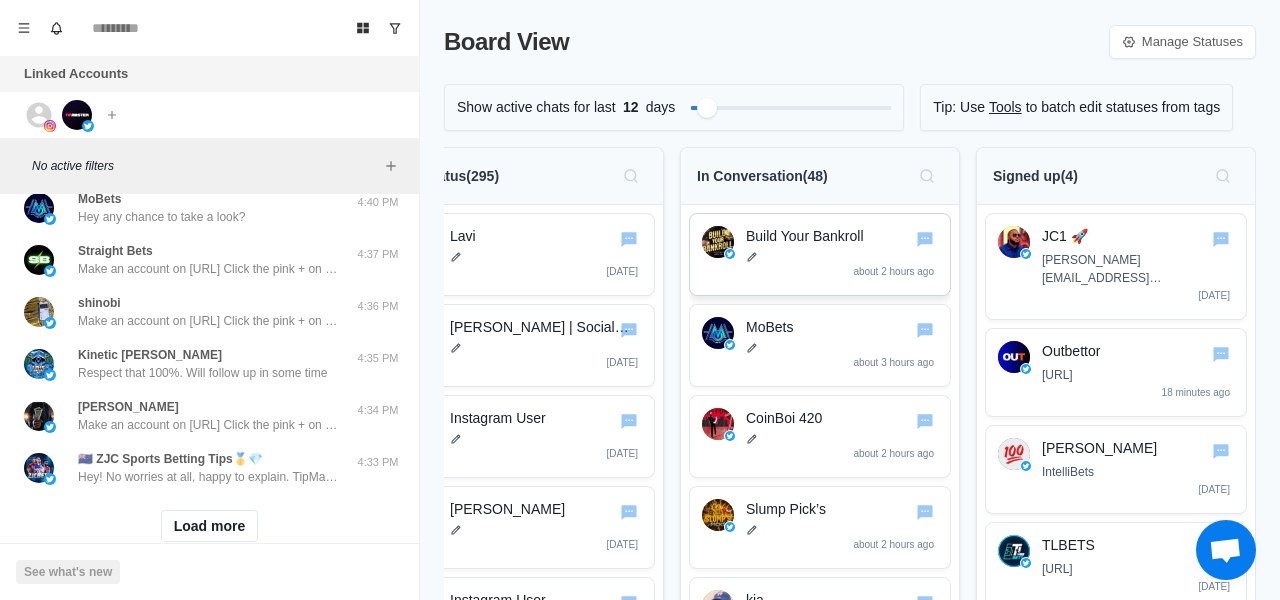
click at [854, 288] on div "Build Your Bankroll about 2 hours ago" at bounding box center [820, 254] width 262 height 83
click at [854, 268] on p "about 2 hours ago" at bounding box center [893, 271] width 81 height 15
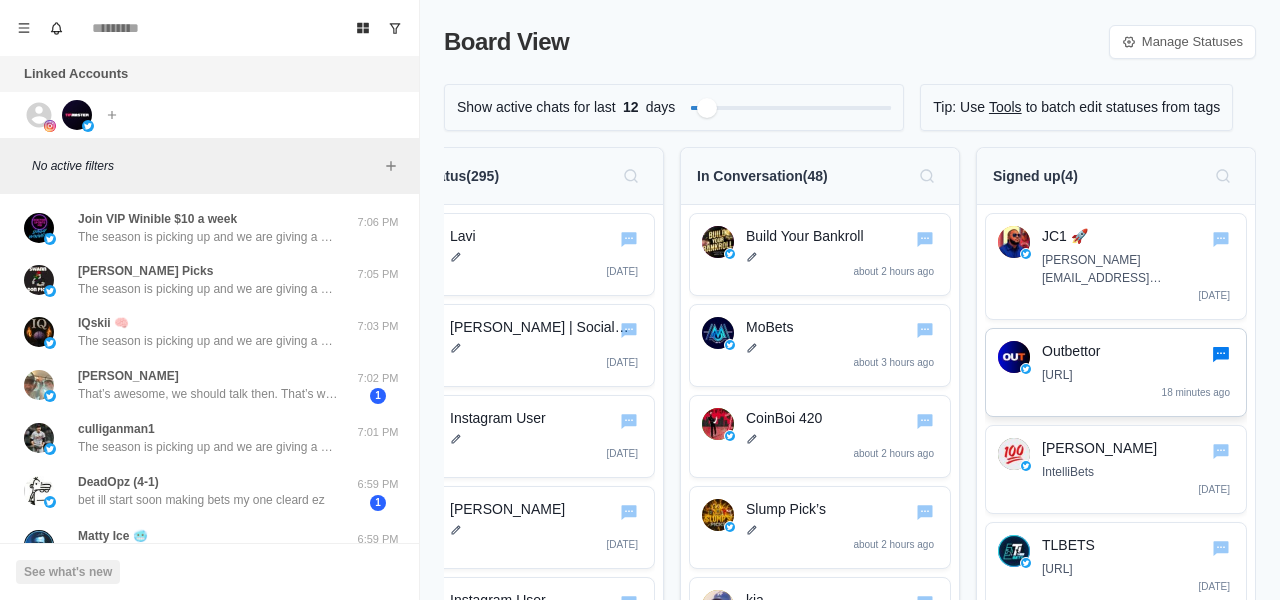
click at [1217, 347] on icon "Go to chat" at bounding box center [1221, 354] width 16 height 15
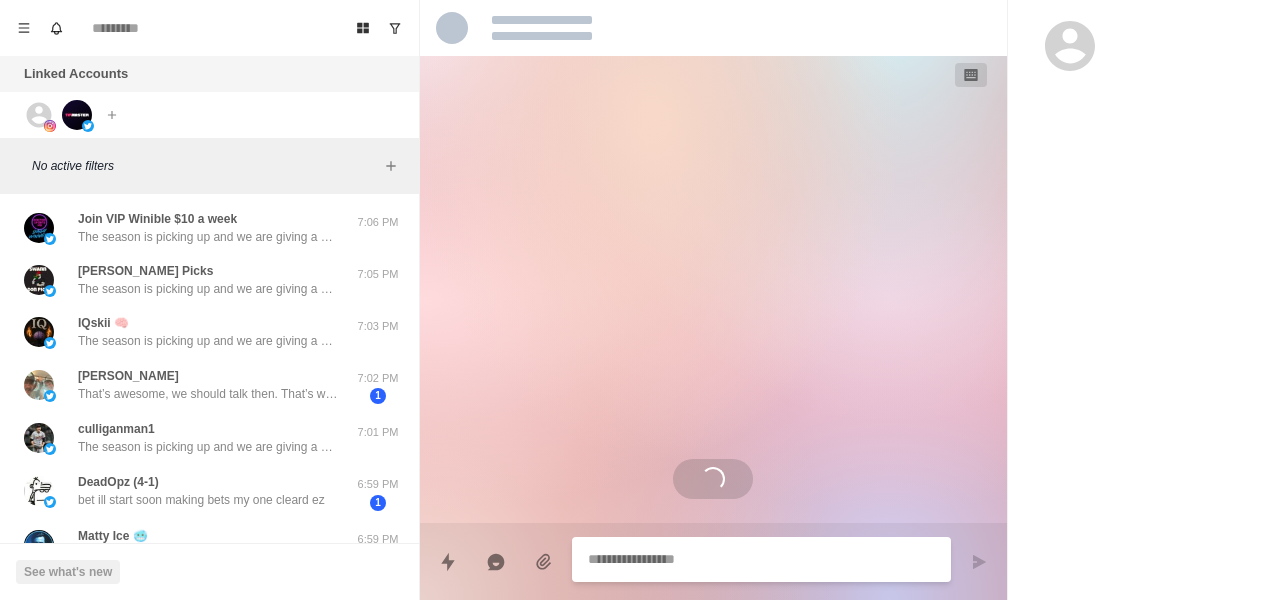
type textarea "*"
select select "**********"
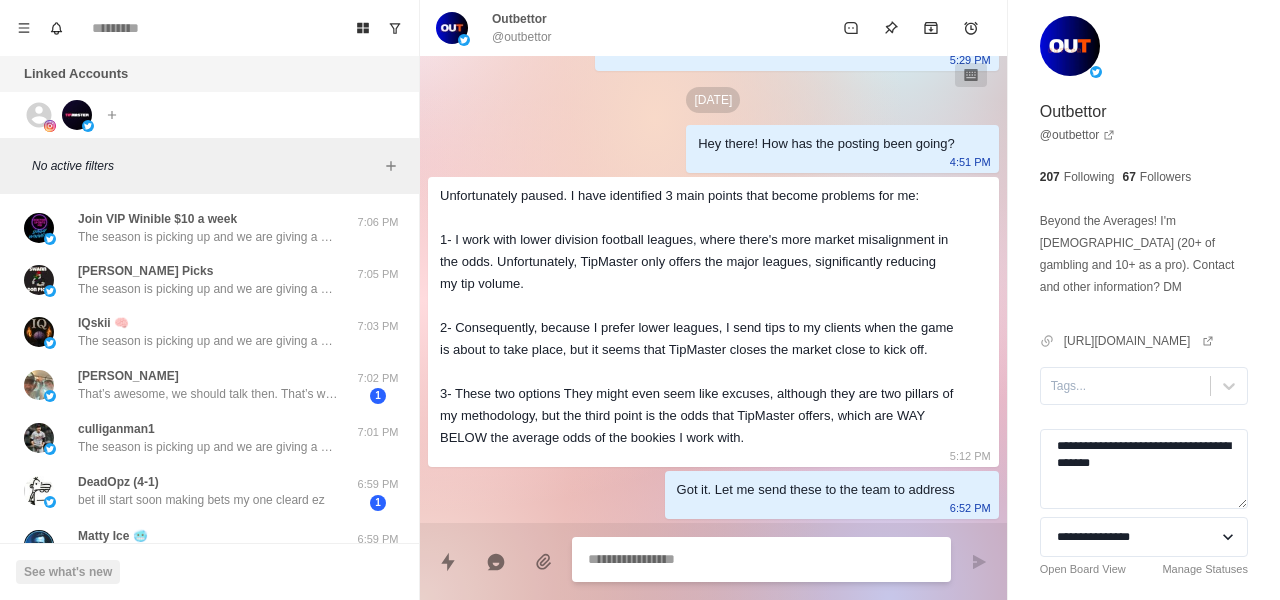
type textarea "*"
drag, startPoint x: 1156, startPoint y: 178, endPoint x: 1122, endPoint y: 178, distance: 34.0
click at [1122, 178] on div "207 Following 67 Followers" at bounding box center [1115, 177] width 151 height 18
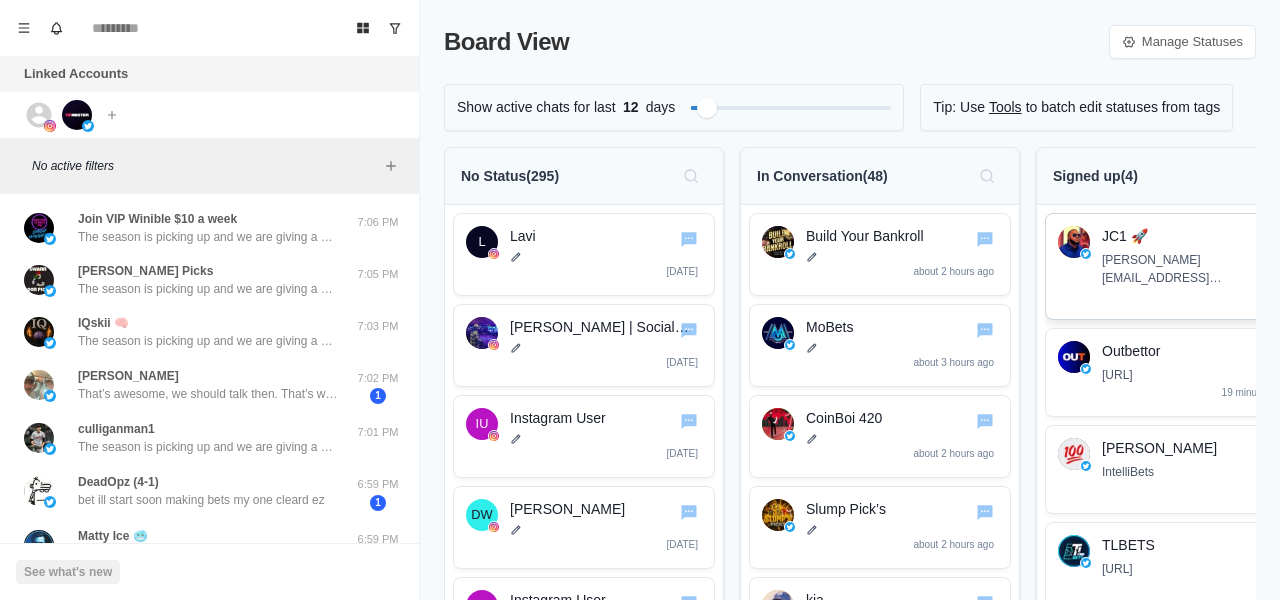
scroll to position [0, 34]
click at [1194, 294] on div "JC1 🚀 [PERSON_NAME][EMAIL_ADDRESS][PERSON_NAME][DOMAIN_NAME] [DATE]" at bounding box center [1176, 266] width 262 height 107
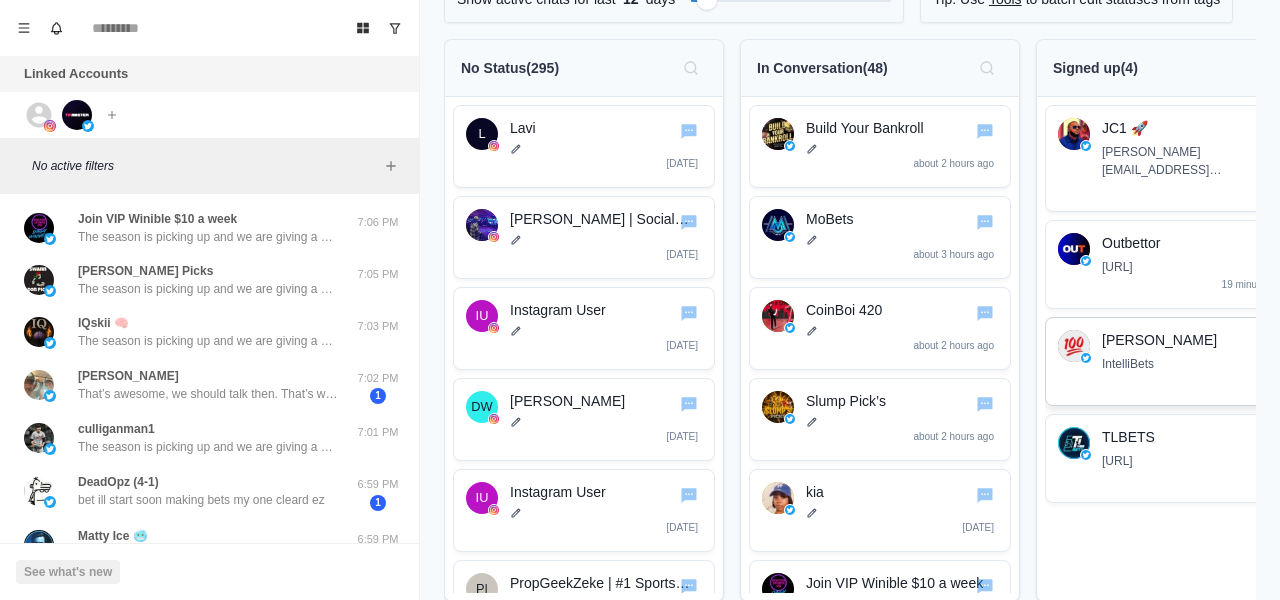
click at [1273, 336] on icon "Go to chat" at bounding box center [1281, 343] width 16 height 15
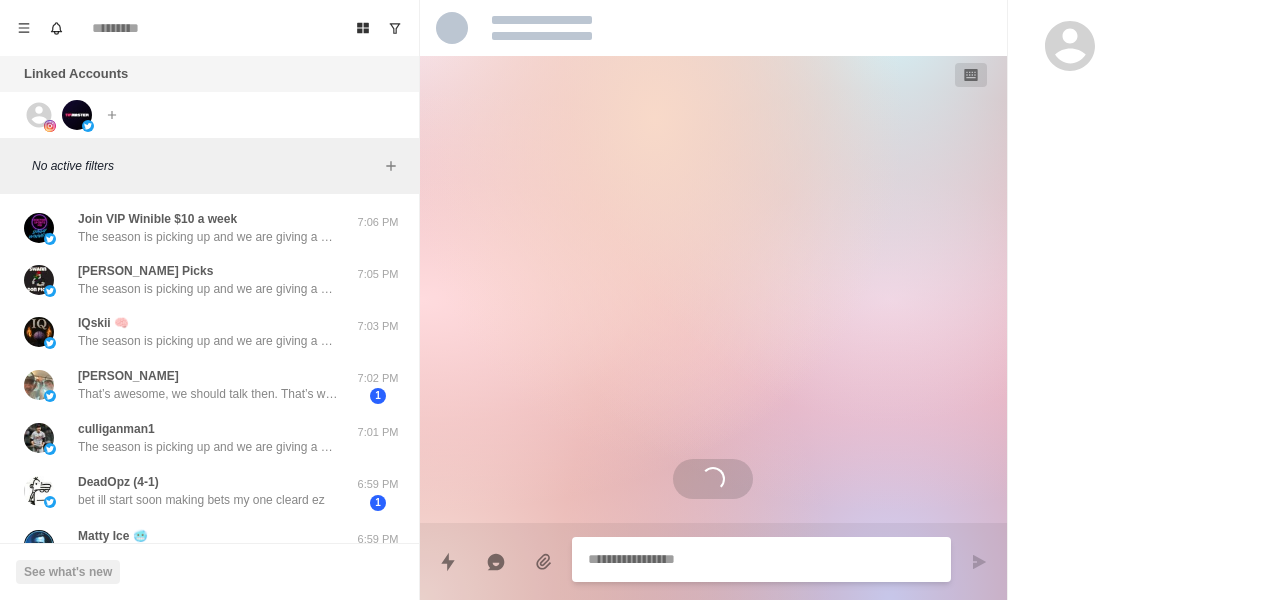
type textarea "*"
select select "**********"
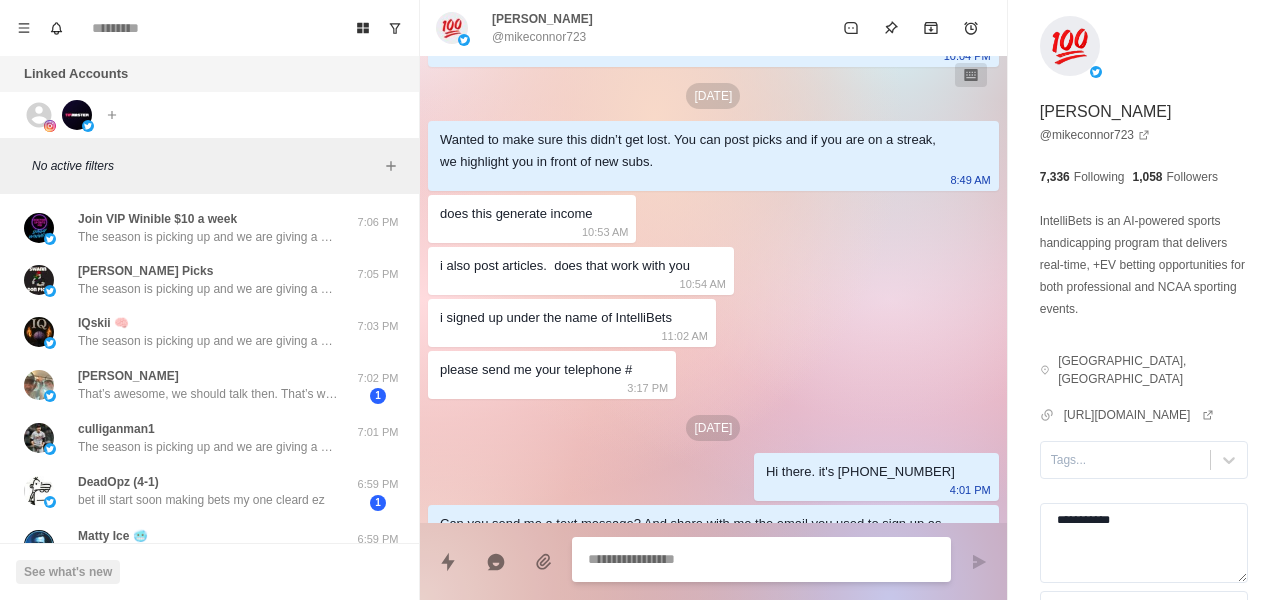
scroll to position [679, 0]
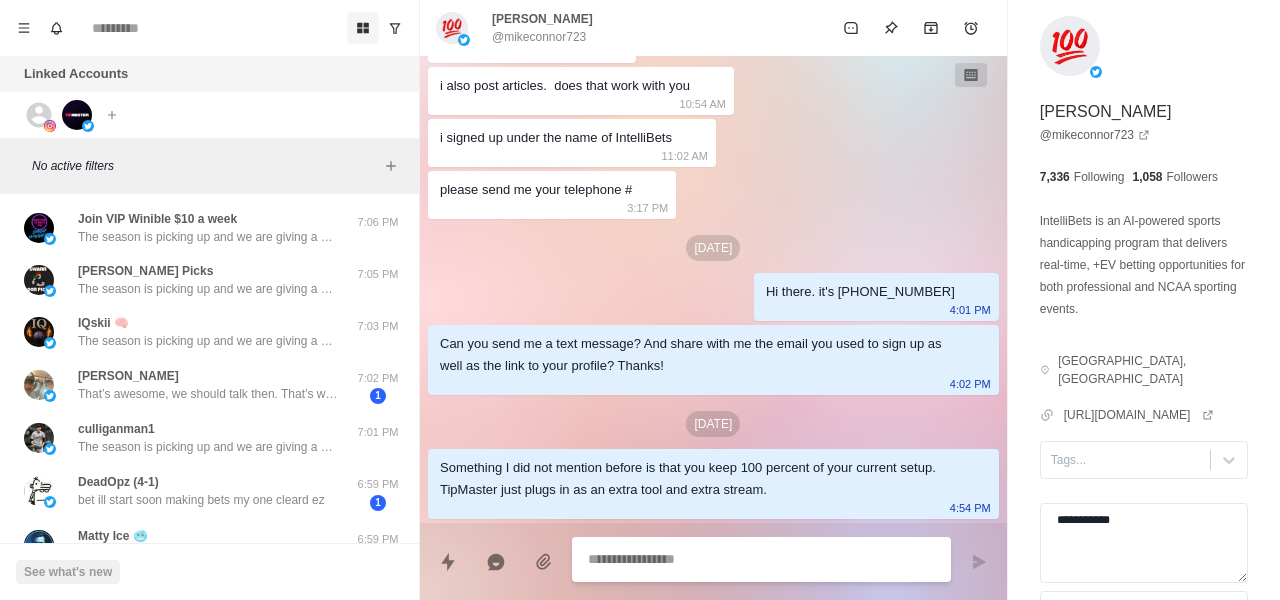
click at [367, 40] on button "Board View" at bounding box center [363, 28] width 32 height 32
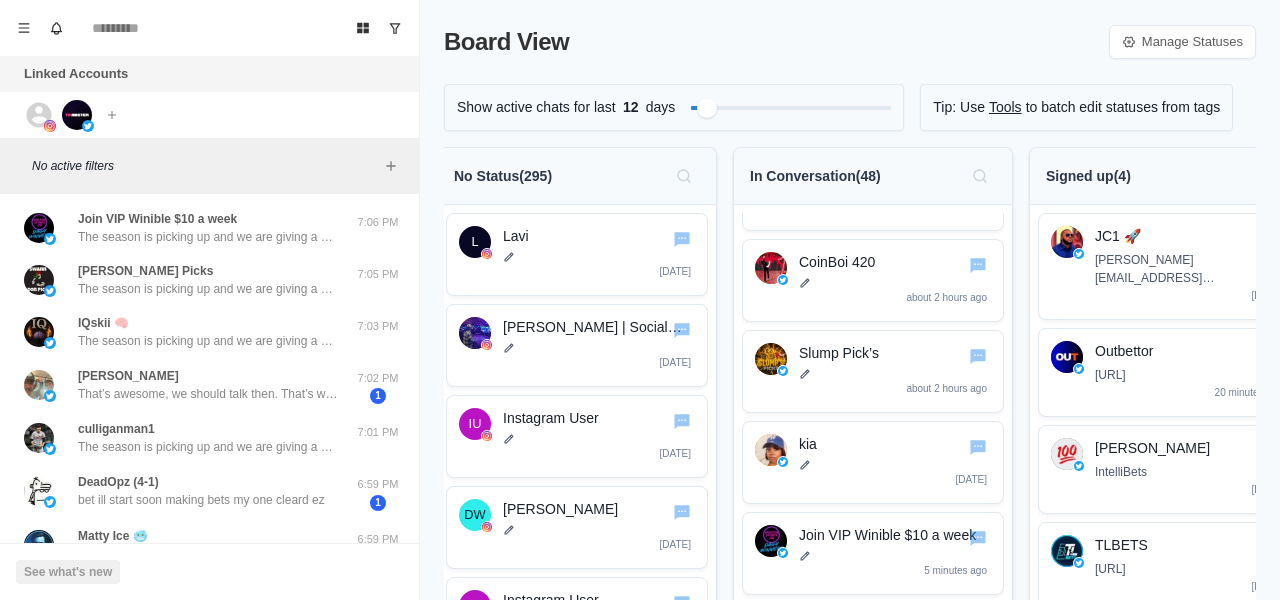
scroll to position [0, 0]
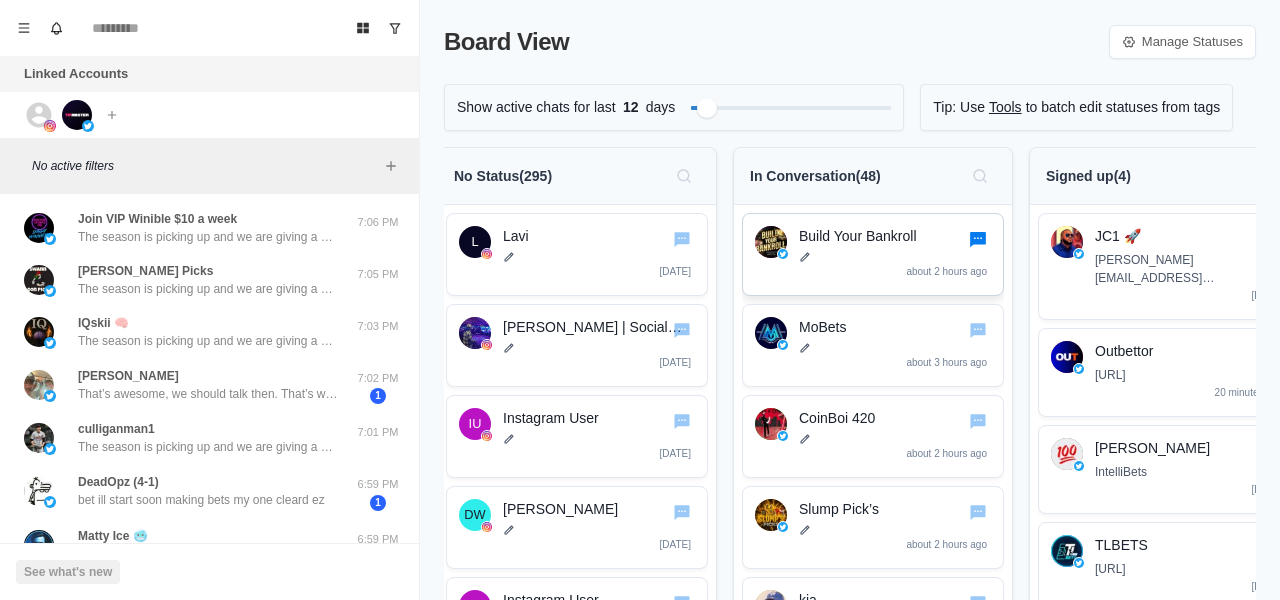
click at [975, 241] on icon "Go to chat" at bounding box center [978, 239] width 16 height 15
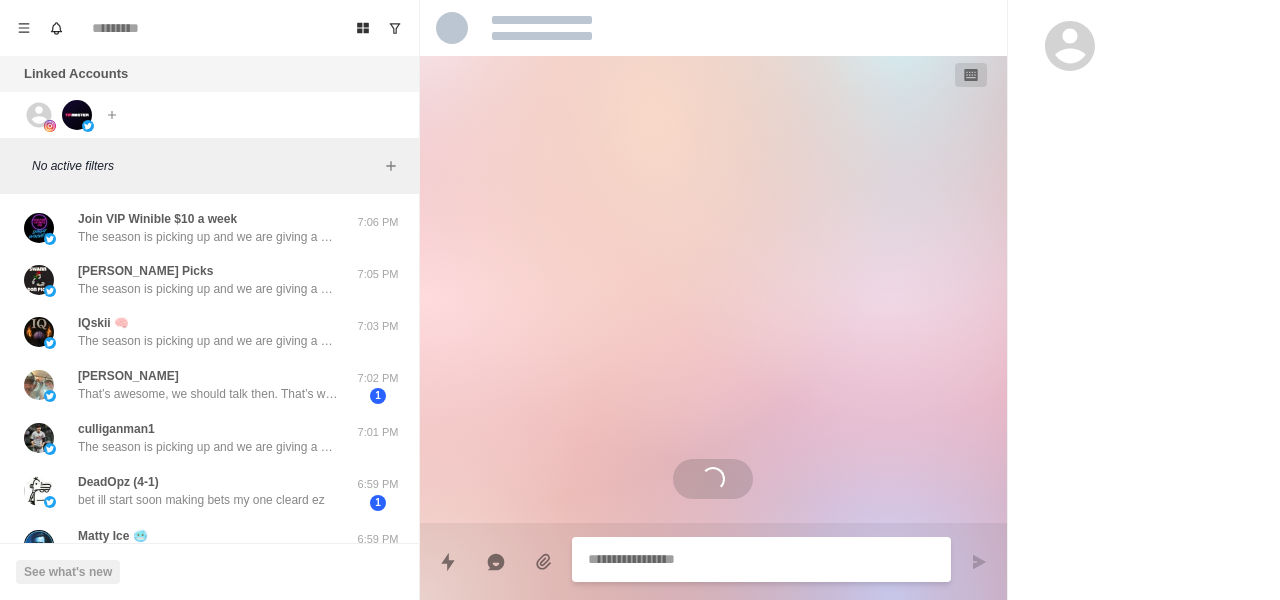
type textarea "*"
select select "**********"
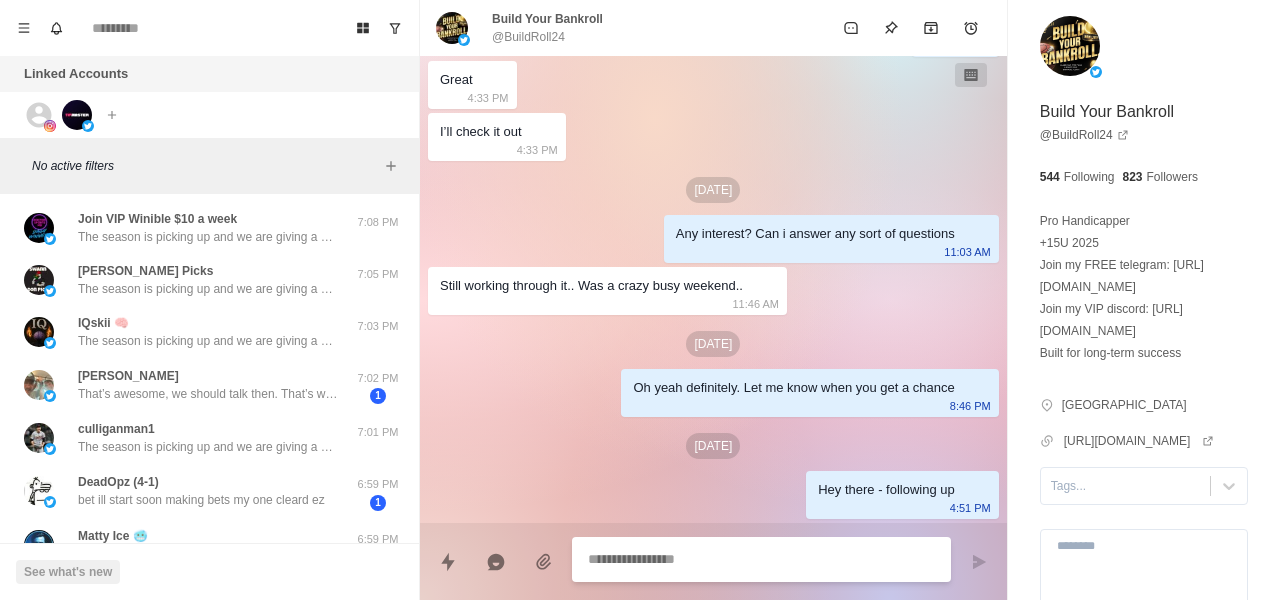
type textarea "*"
type textarea "**"
type textarea "*"
type textarea "****"
type textarea "*"
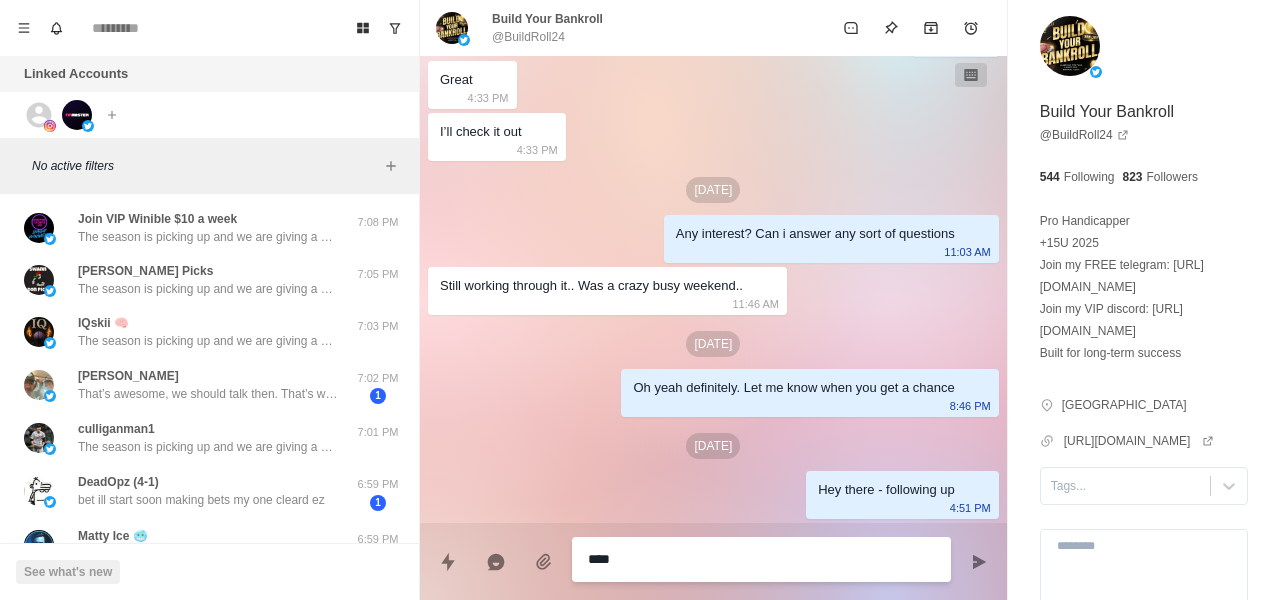
type textarea "*****"
type textarea "*"
type textarea "******"
type textarea "*"
type textarea "*****"
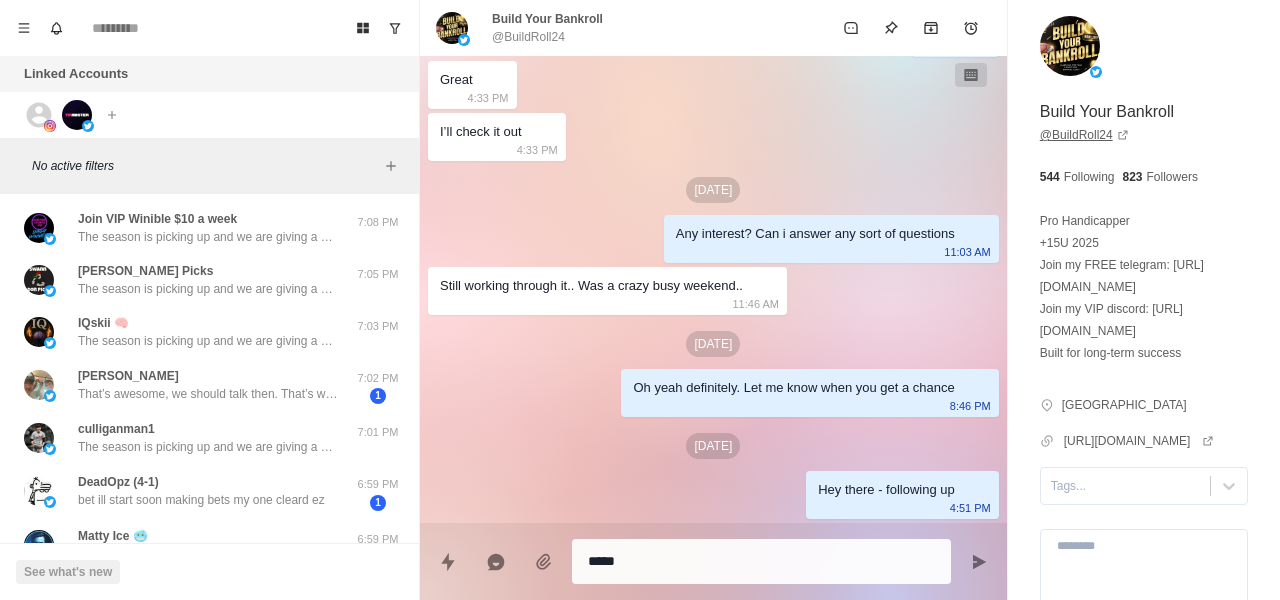
click at [1091, 135] on link "@ BuildRoll24" at bounding box center [1084, 135] width 89 height 18
click at [677, 542] on div "*****" at bounding box center [761, 561] width 379 height 45
click at [677, 541] on div "*****" at bounding box center [761, 561] width 379 height 45
click at [678, 558] on textarea "*****" at bounding box center [761, 561] width 347 height 29
click at [678, 558] on textarea "*****" at bounding box center [761, 559] width 347 height 29
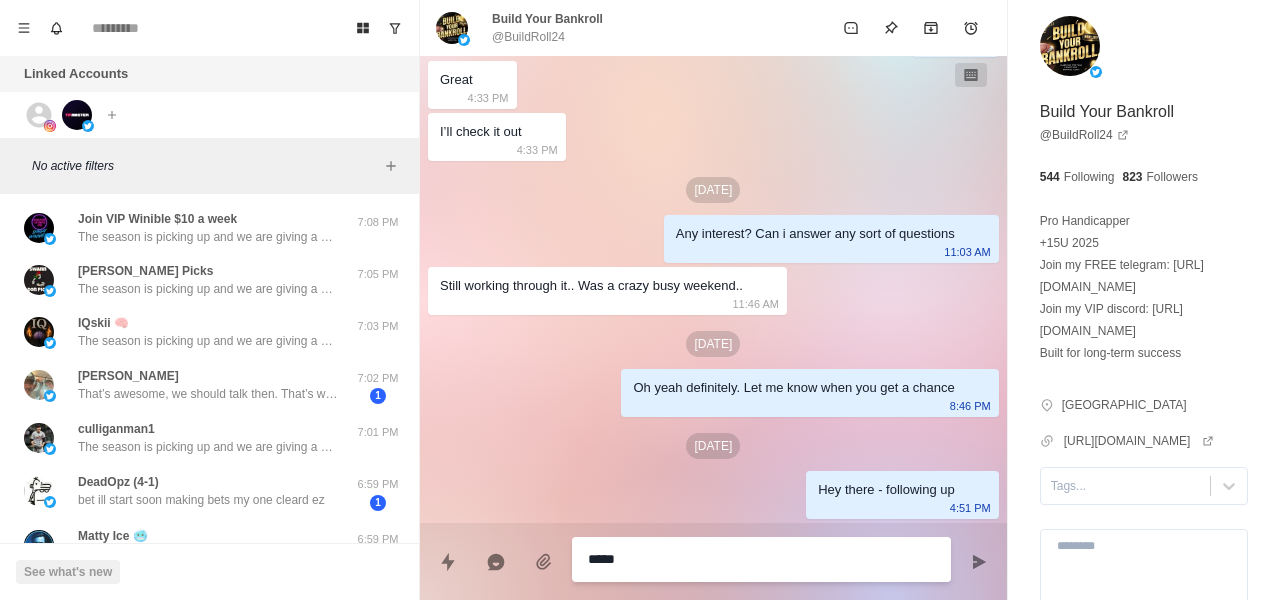
click at [678, 559] on textarea "*****" at bounding box center [761, 559] width 347 height 29
type textarea "*"
click at [559, 364] on div "Sep 5 Hey have you had a chance to consider this at all or think about it more?…" at bounding box center [713, 109] width 587 height 828
type textarea "*"
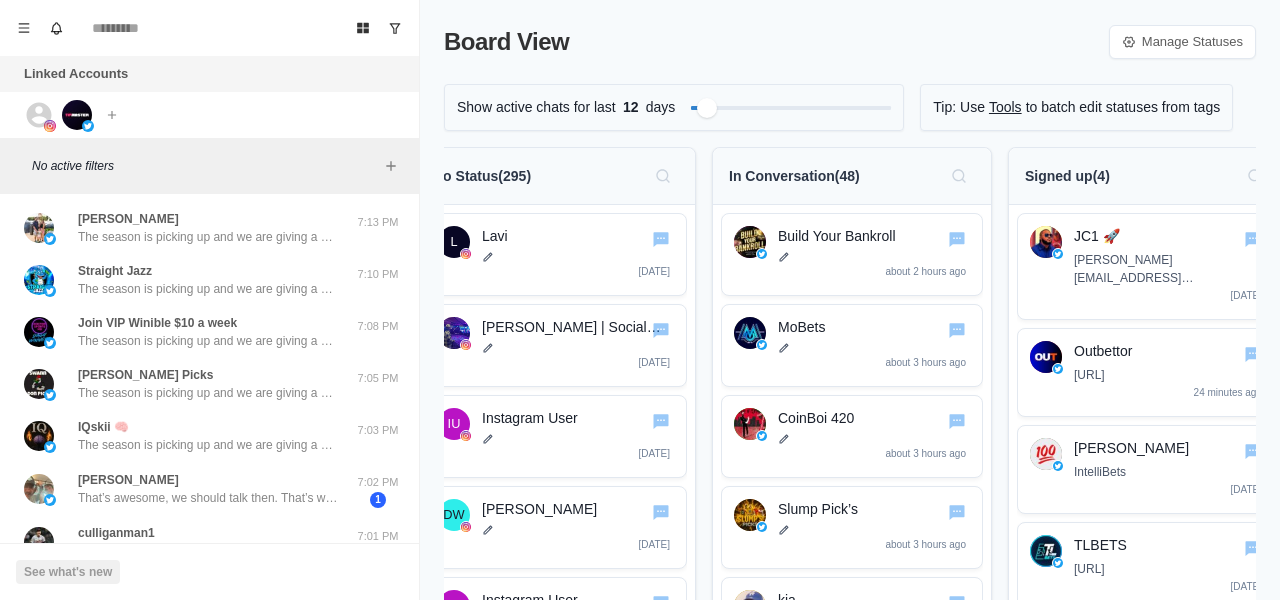
drag, startPoint x: 708, startPoint y: 173, endPoint x: 869, endPoint y: 164, distance: 161.2
click at [869, 164] on div "No Status ( 295 ) L Lavi [DATE] [PERSON_NAME] | Social Media Manager | TipMaste…" at bounding box center [850, 436] width 812 height 579
click at [30, 112] on icon at bounding box center [39, 114] width 25 height 25
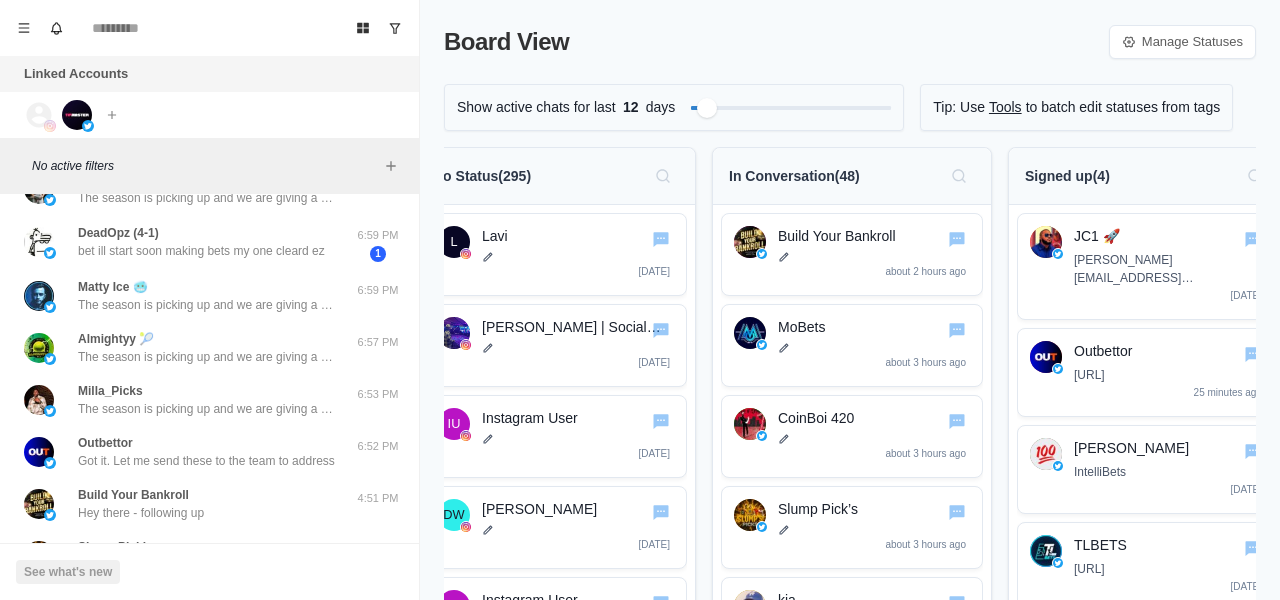
scroll to position [457, 0]
